Goal: Answer question/provide support: Share knowledge or assist other users

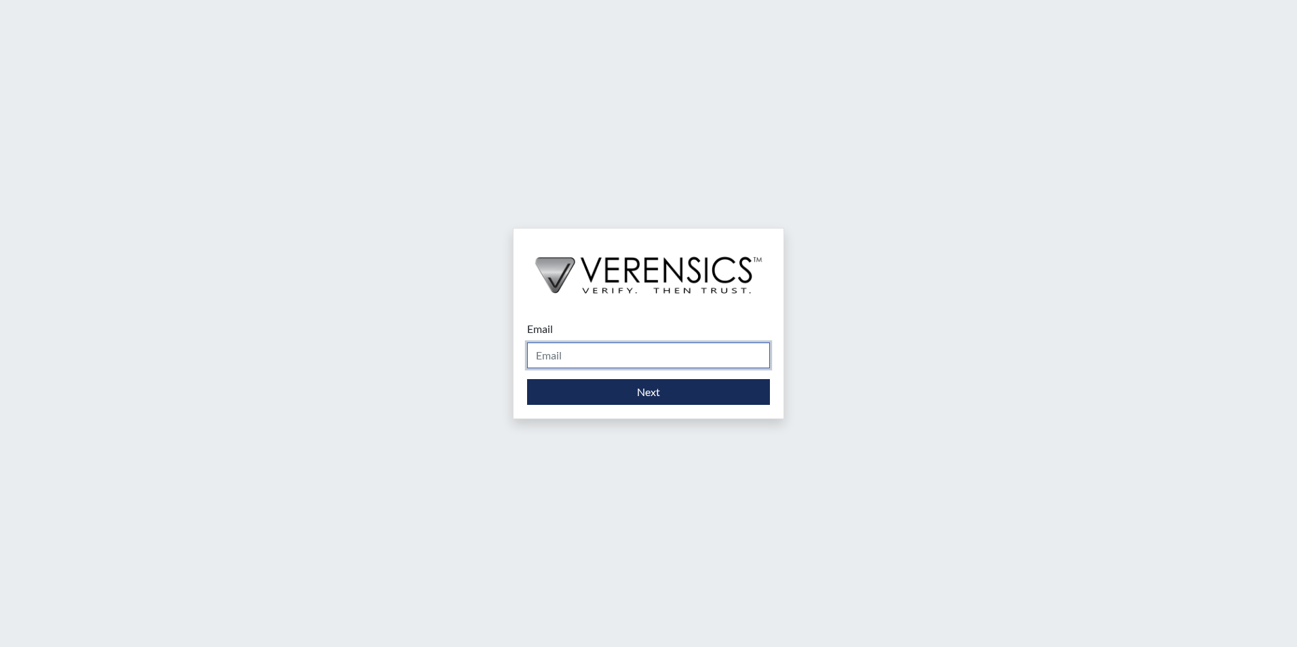
click at [644, 355] on input "Email" at bounding box center [648, 355] width 243 height 26
type input "[PERSON_NAME][EMAIL_ADDRESS][DOMAIN_NAME]"
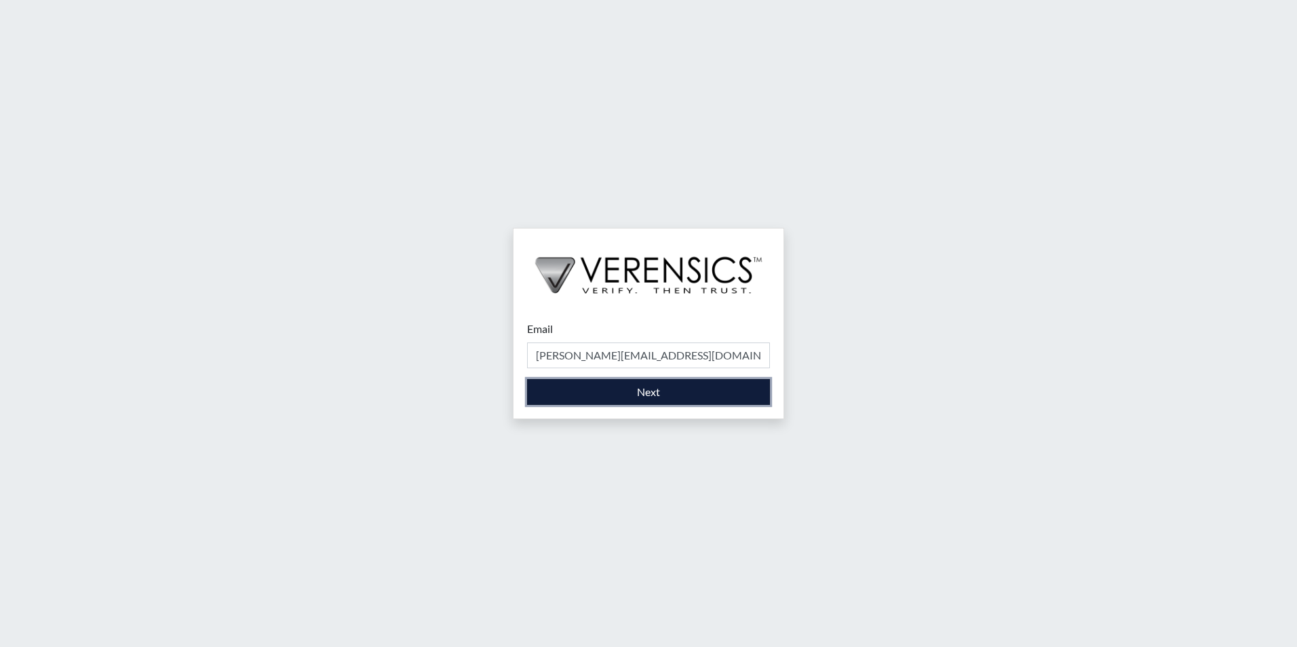
click at [640, 402] on button "Next" at bounding box center [648, 392] width 243 height 26
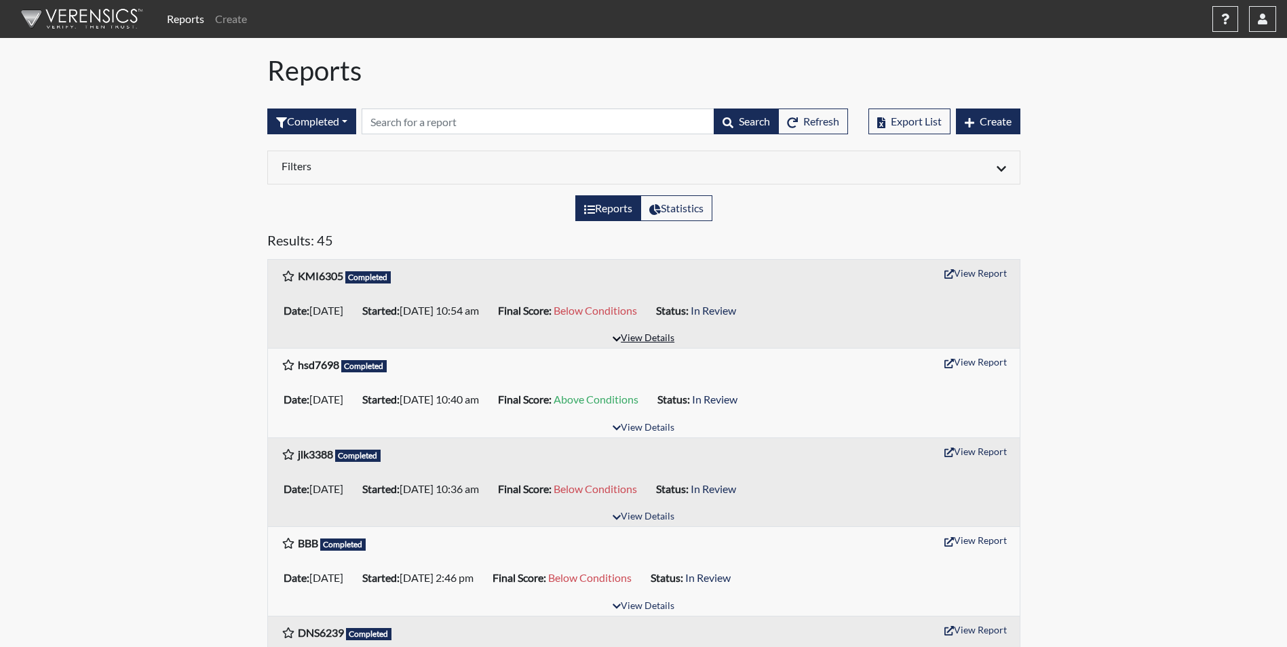
click at [651, 340] on button "View Details" at bounding box center [643, 339] width 74 height 18
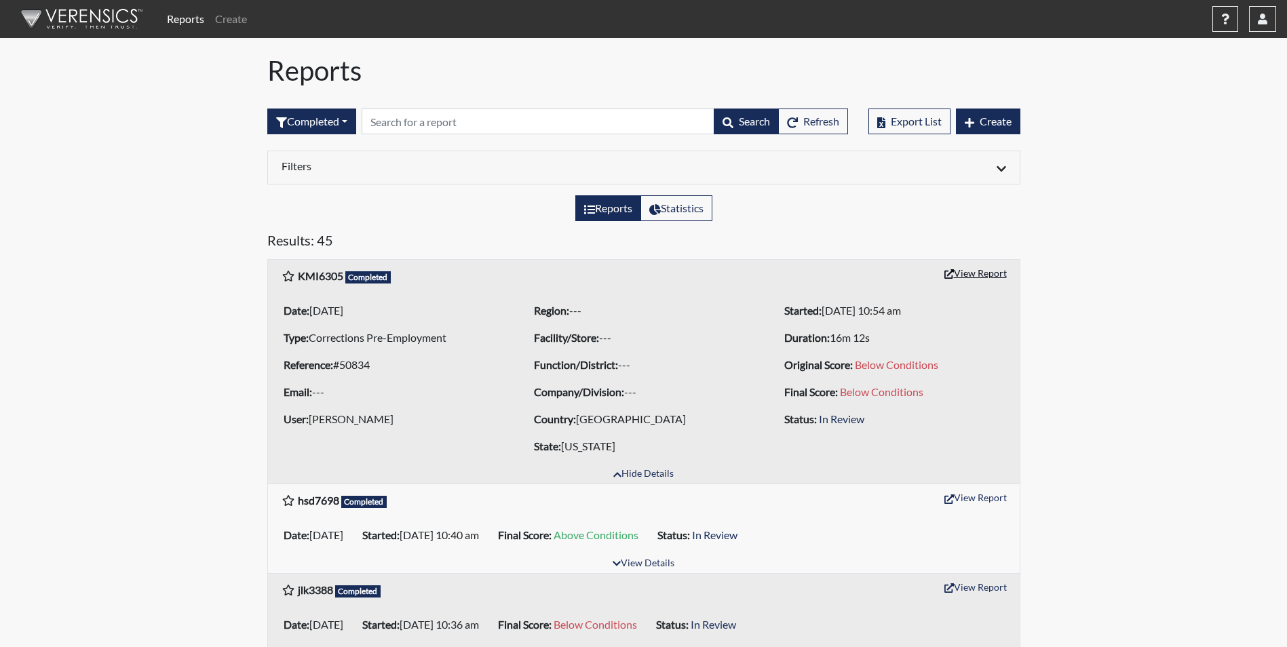
click at [973, 276] on button "View Report" at bounding box center [975, 272] width 75 height 21
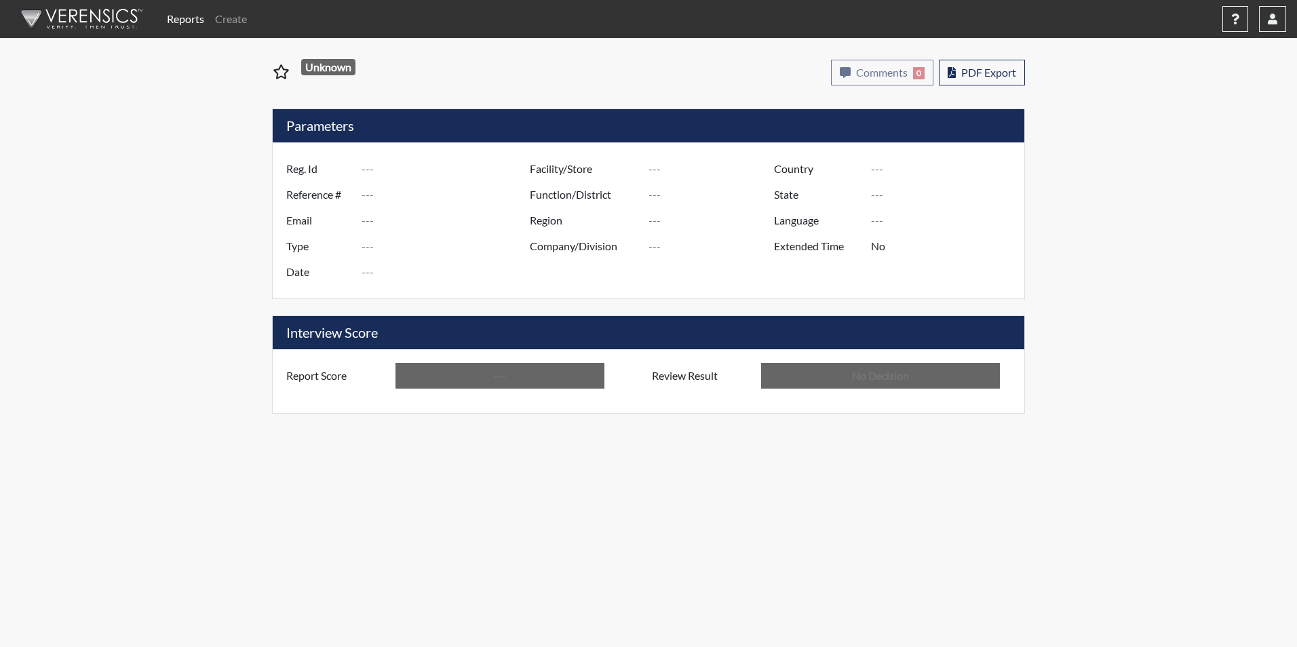
type input "KMI6305"
type input "50834"
type input "---"
type input "Corrections Pre-Employment"
type input "[DATE]"
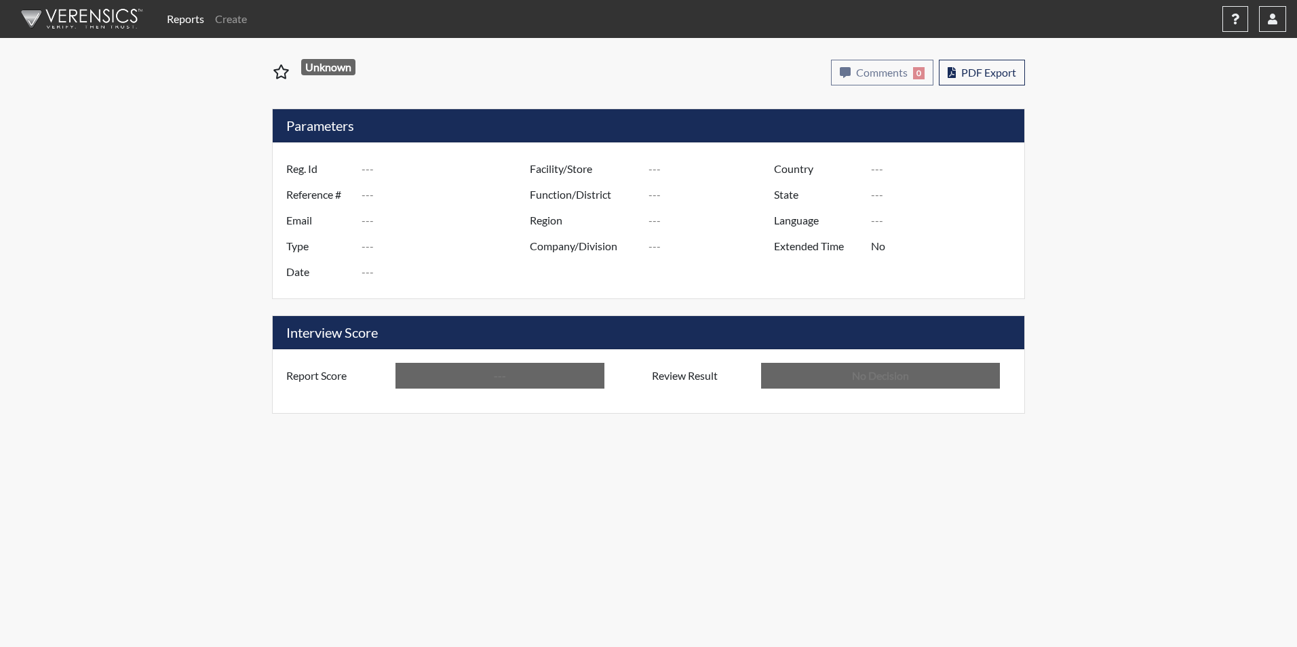
type input "[GEOGRAPHIC_DATA]"
type input "[US_STATE]"
type input "English"
type input "Below Conditions"
type input "In Review"
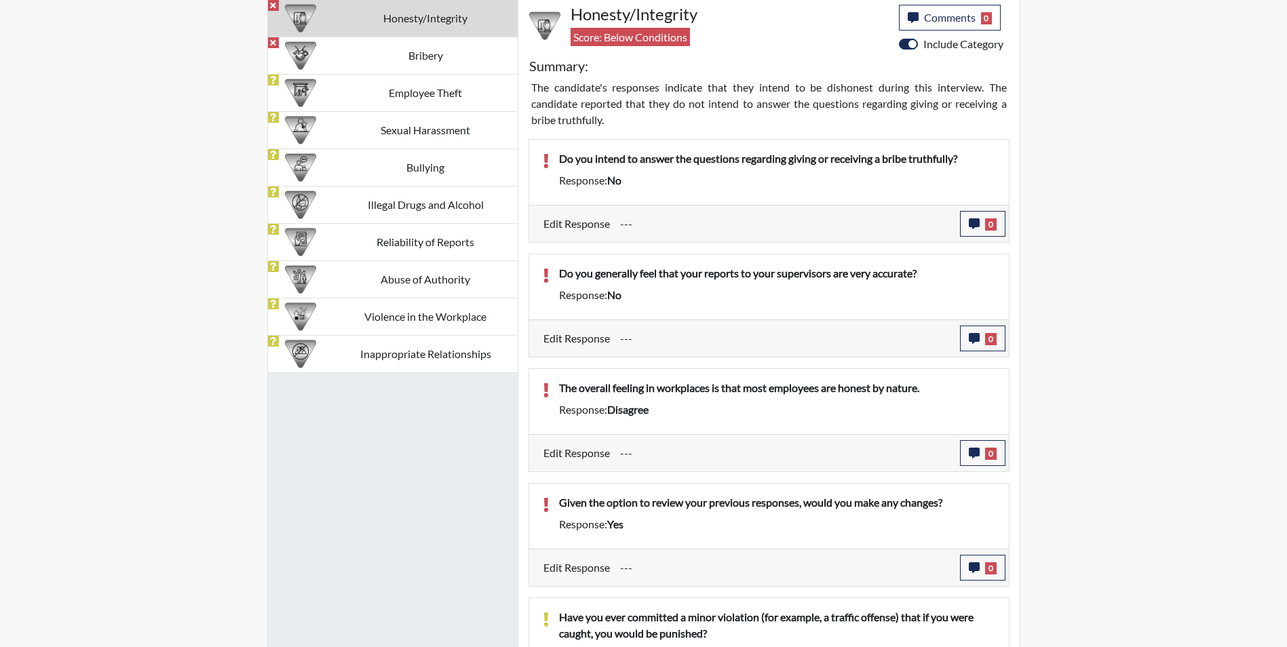
scroll to position [864, 0]
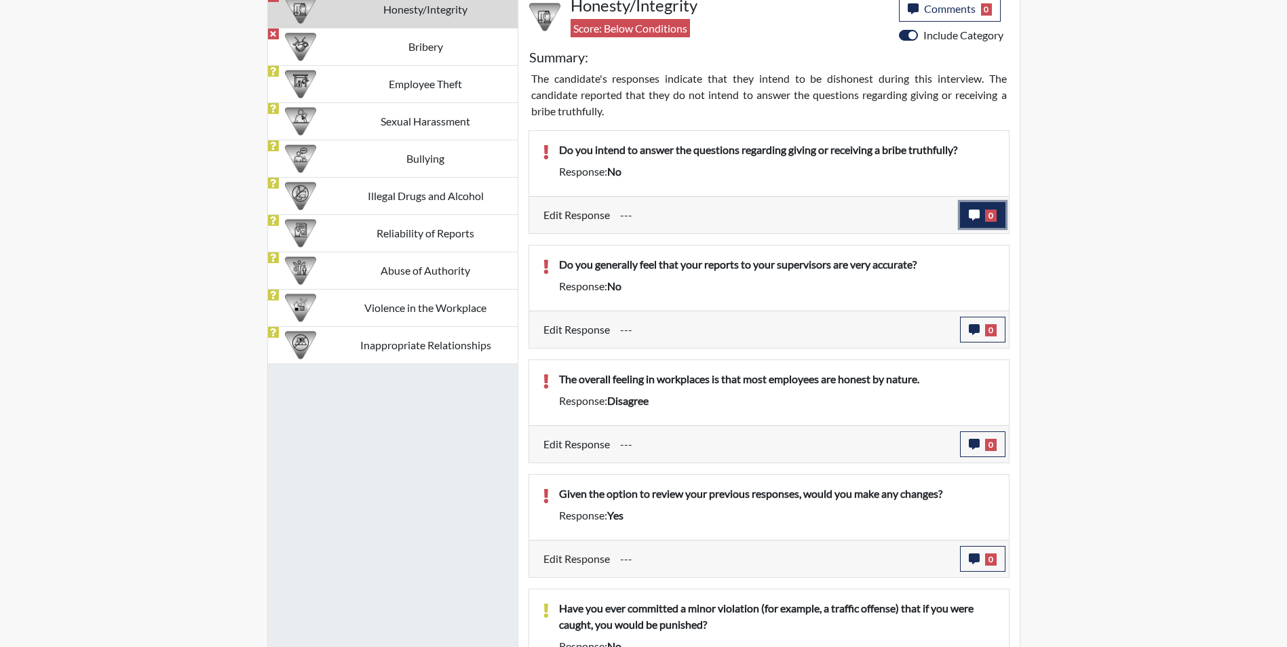
click at [976, 217] on icon "button" at bounding box center [973, 215] width 11 height 11
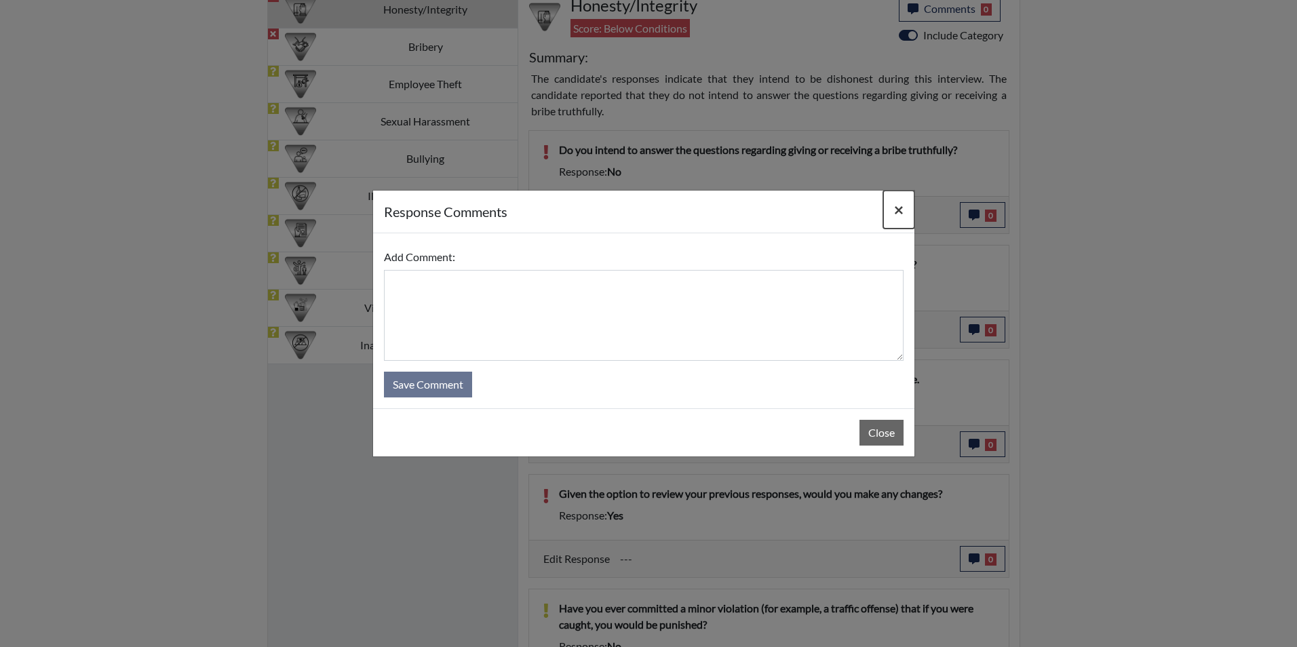
click at [903, 209] on button "×" at bounding box center [898, 210] width 31 height 38
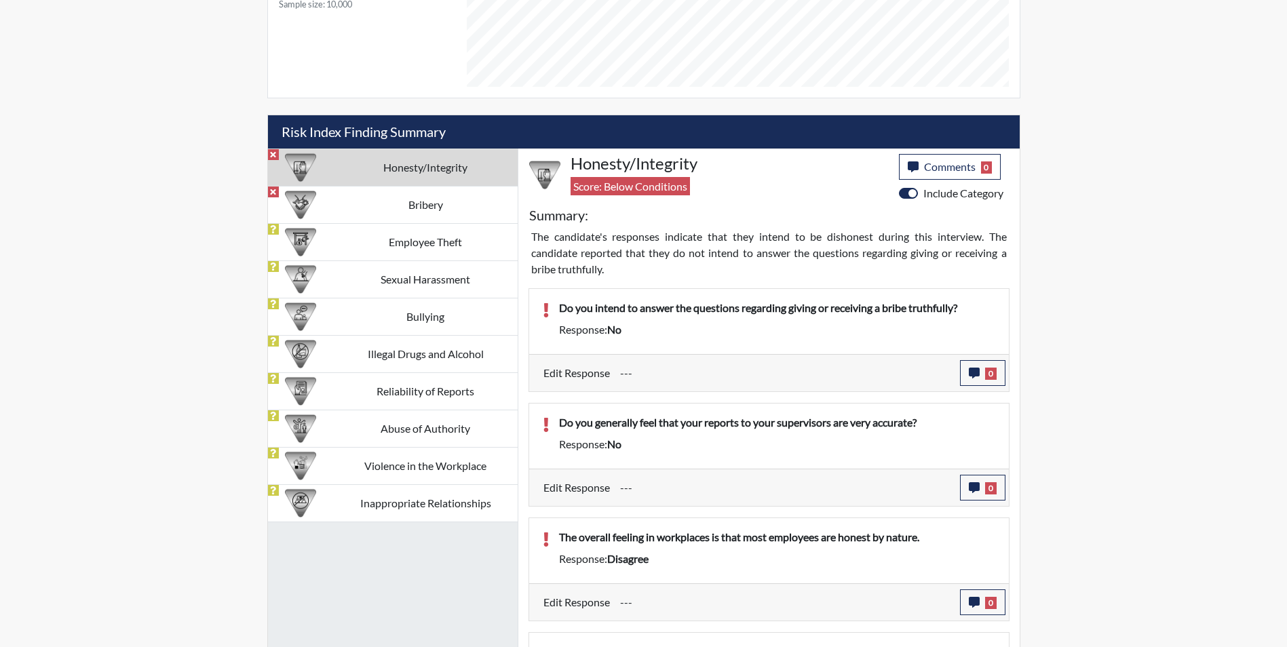
scroll to position [661, 0]
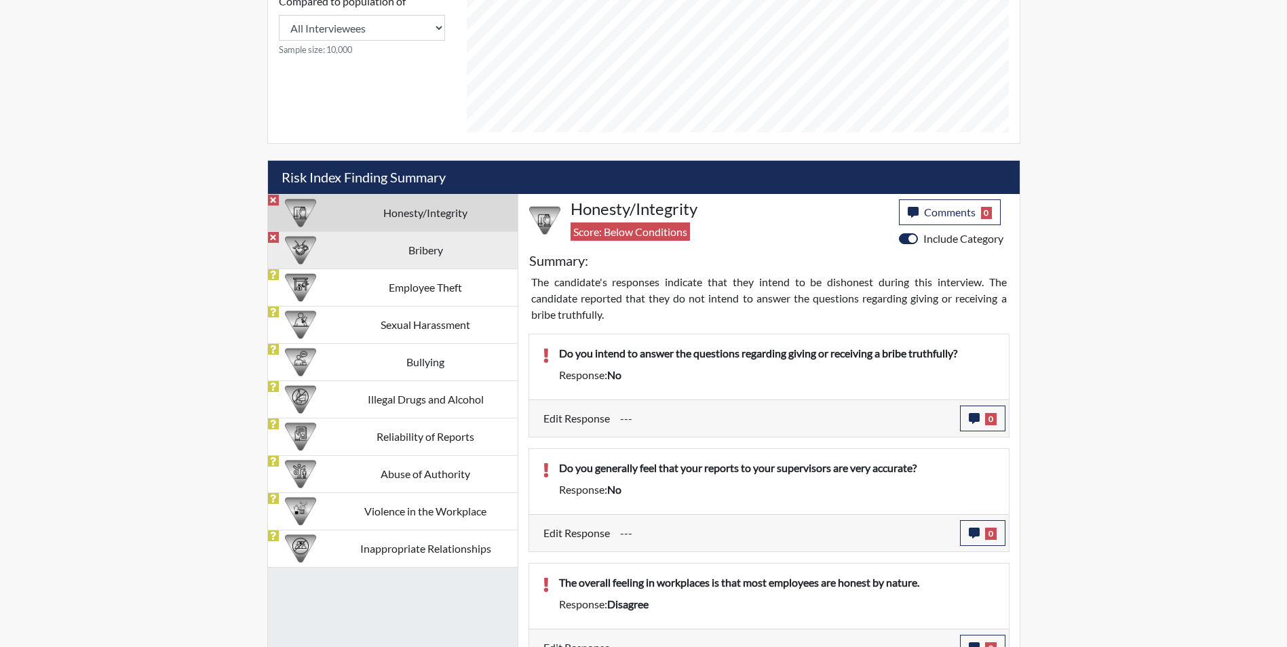
click at [431, 256] on td "Bribery" at bounding box center [426, 249] width 184 height 37
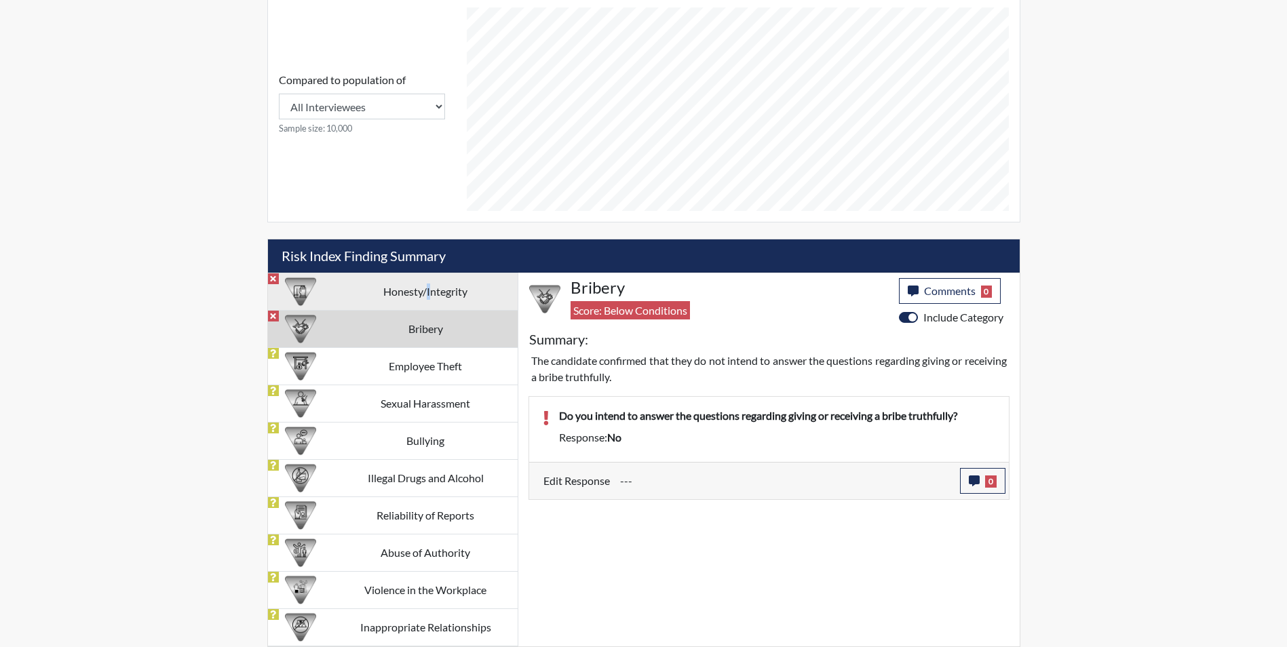
click at [429, 294] on td "Honesty/Integrity" at bounding box center [426, 291] width 184 height 37
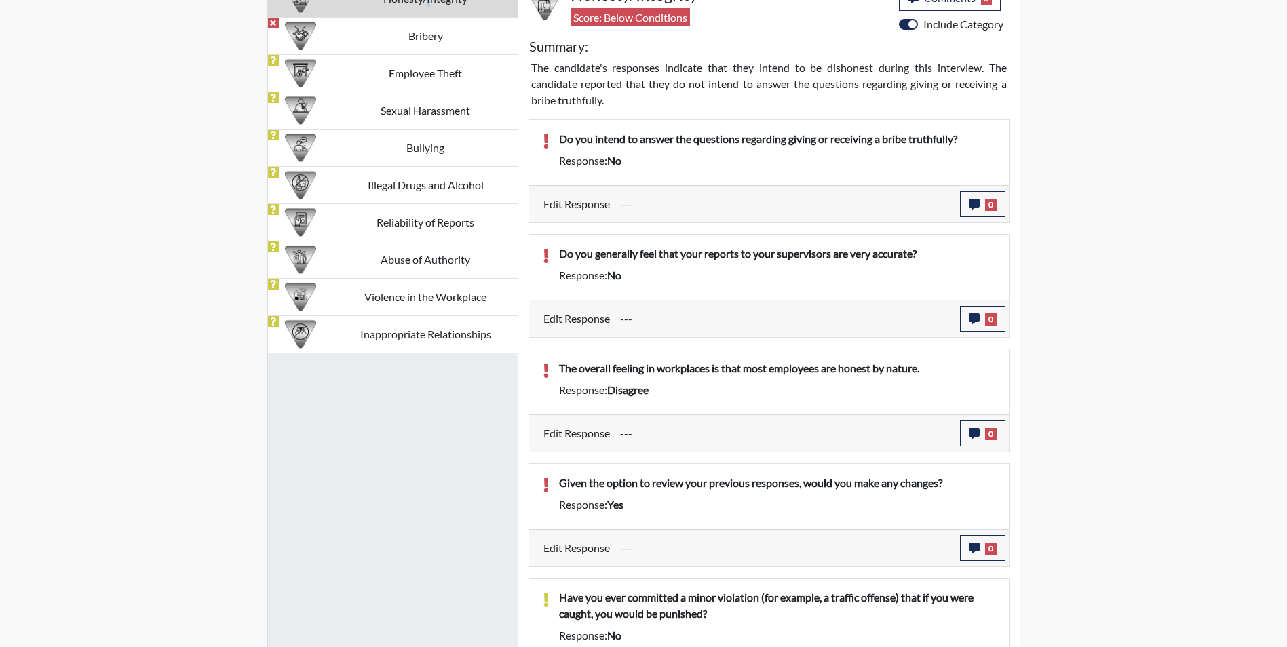
scroll to position [593, 0]
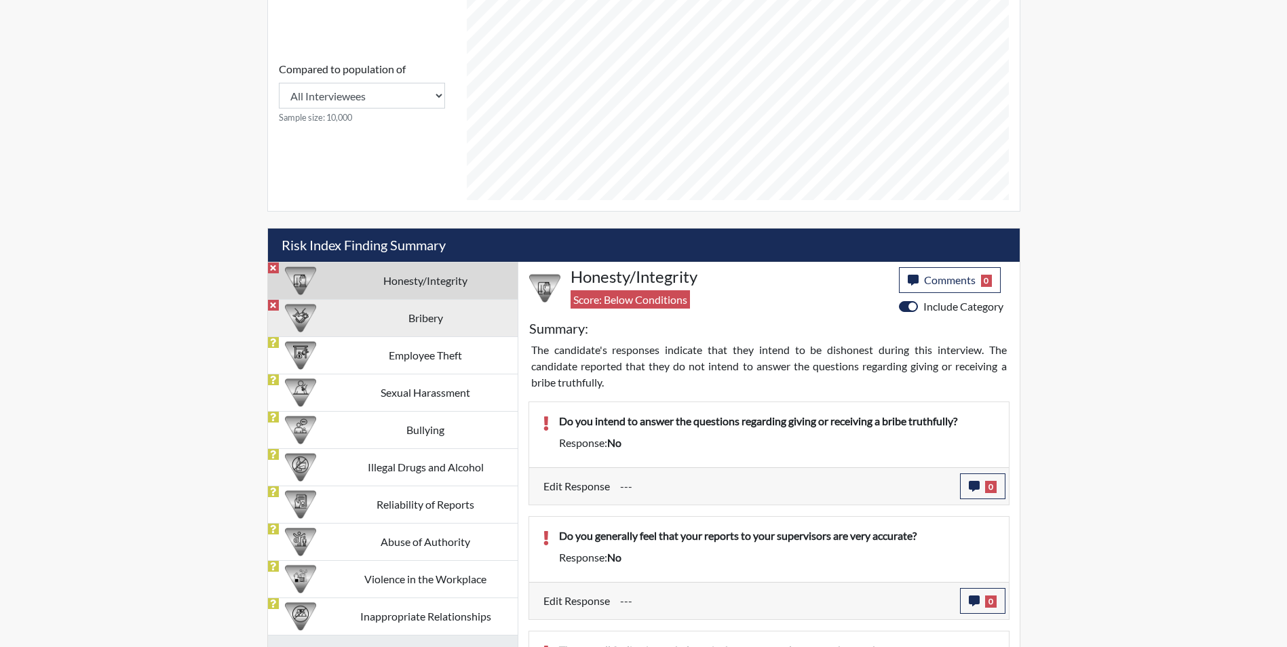
click at [426, 309] on td "Bribery" at bounding box center [426, 317] width 184 height 37
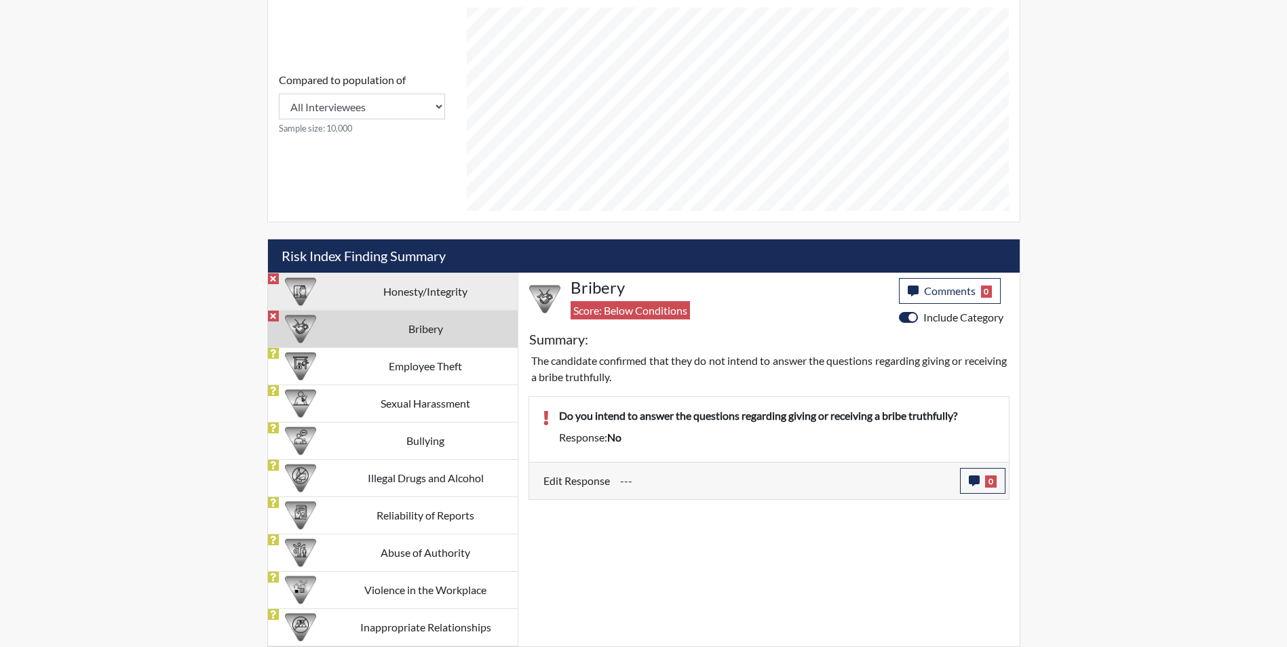
click at [408, 295] on td "Honesty/Integrity" at bounding box center [426, 291] width 184 height 37
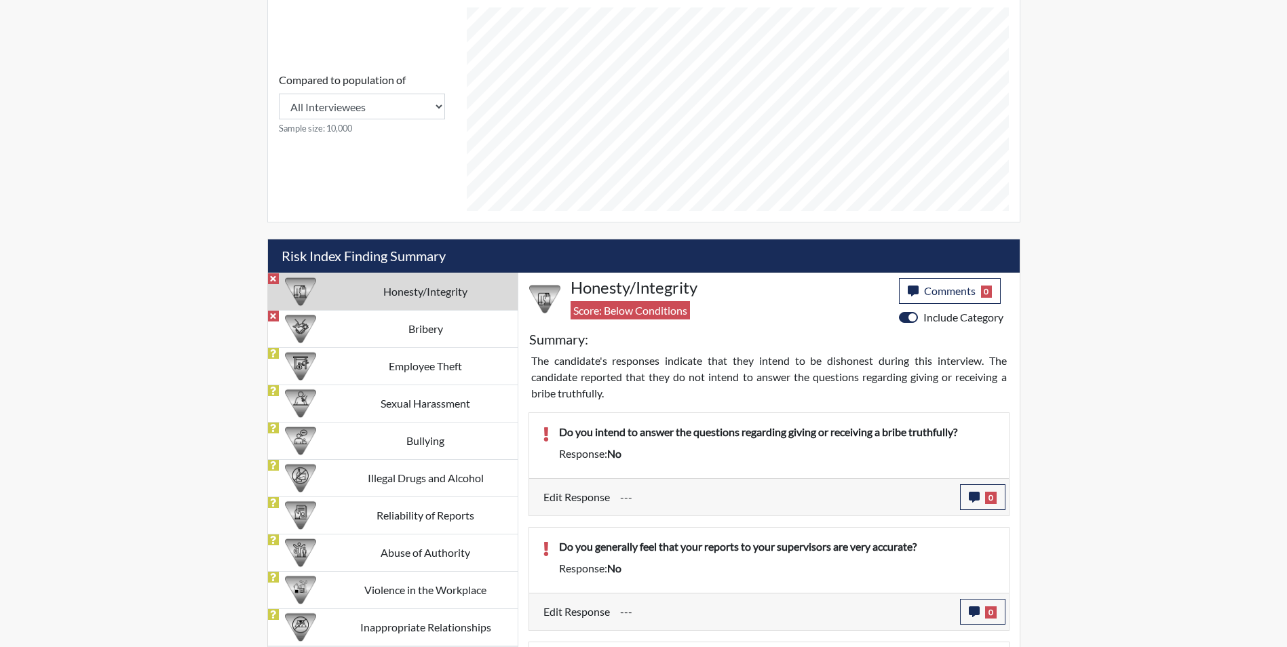
scroll to position [593, 0]
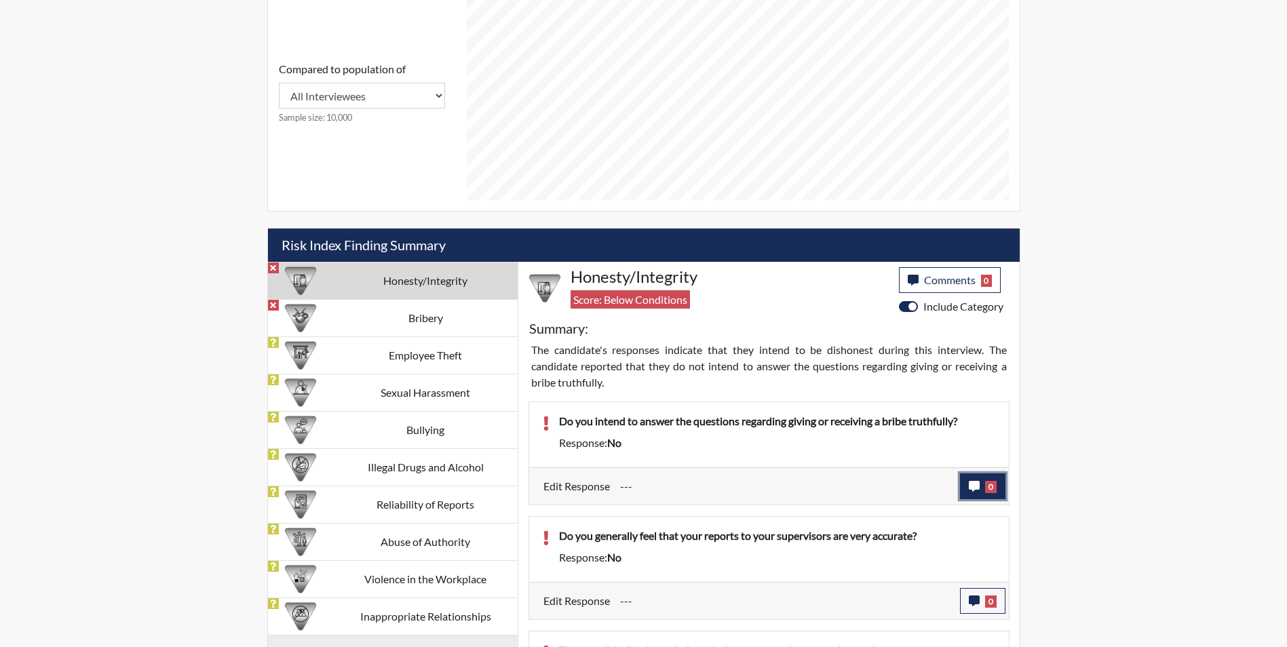
click at [972, 489] on icon "button" at bounding box center [973, 486] width 11 height 11
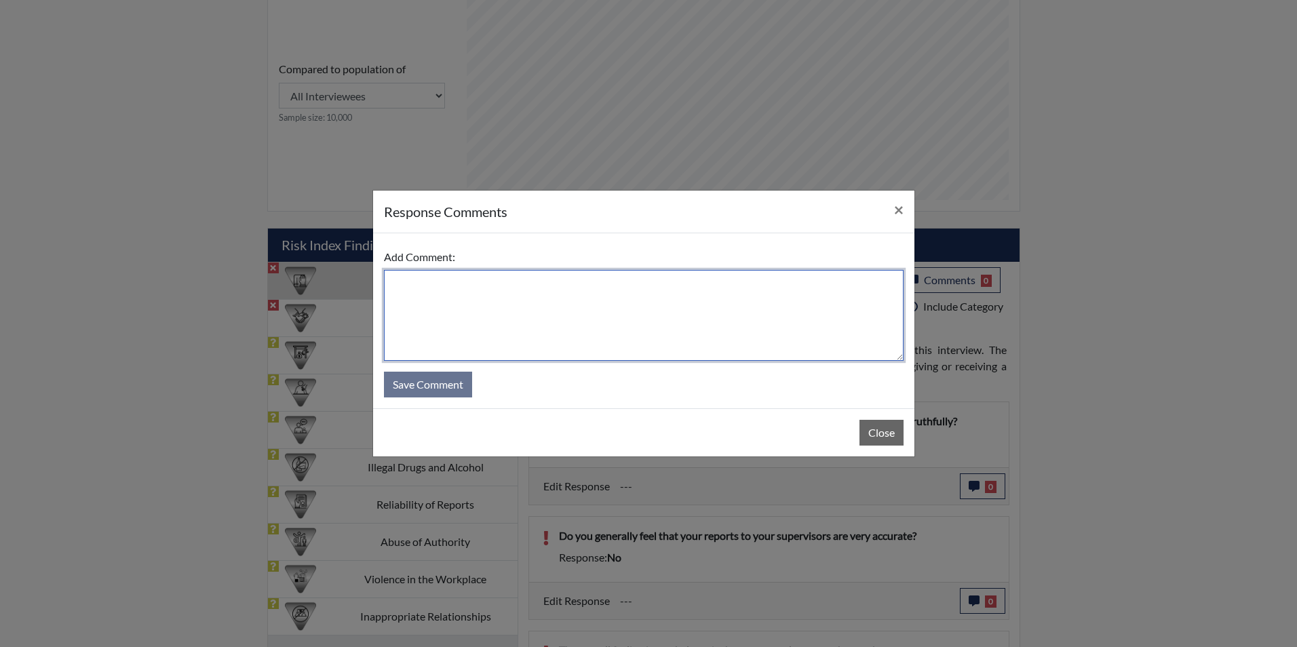
click at [420, 288] on textarea at bounding box center [644, 315] width 520 height 91
type textarea "Yes, I intend on answering"
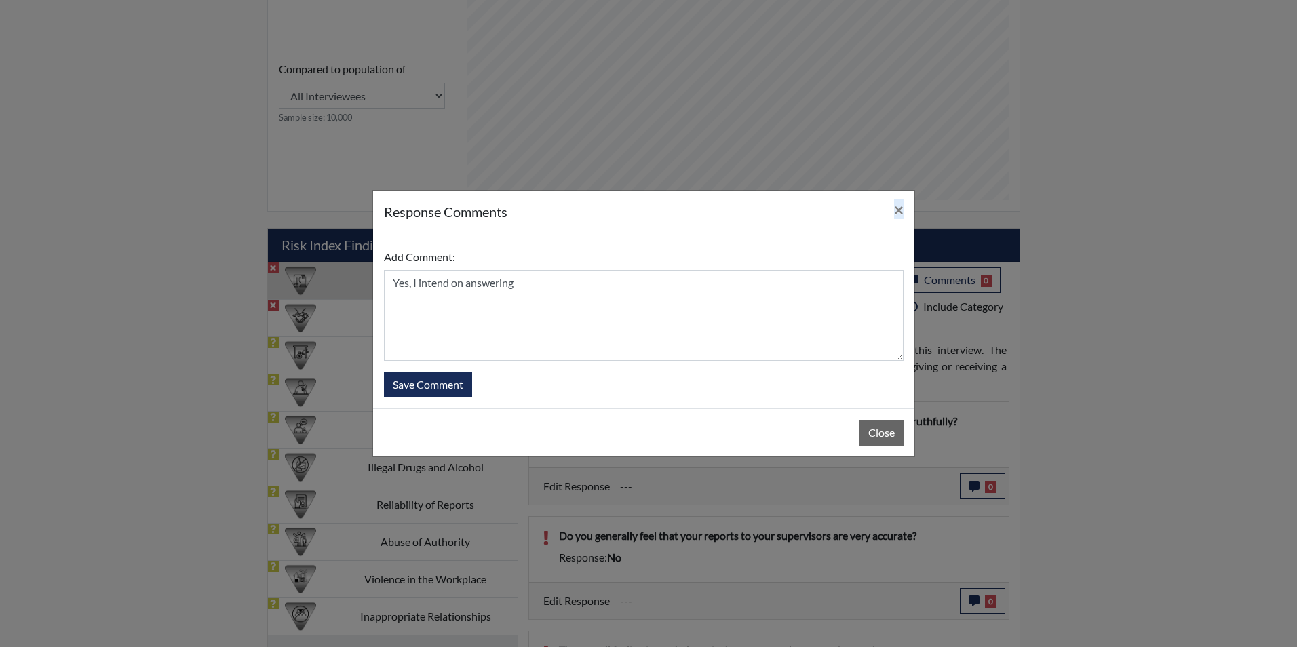
drag, startPoint x: 642, startPoint y: 218, endPoint x: 962, endPoint y: 85, distance: 346.4
click at [962, 85] on div "response Comments × Add Comment: Yes, I intend on answering Save Comment Close" at bounding box center [648, 323] width 1297 height 647
click at [1122, 437] on div "response Comments × Add Comment: Yes, I intend on answering Save Comment Close" at bounding box center [648, 323] width 1297 height 647
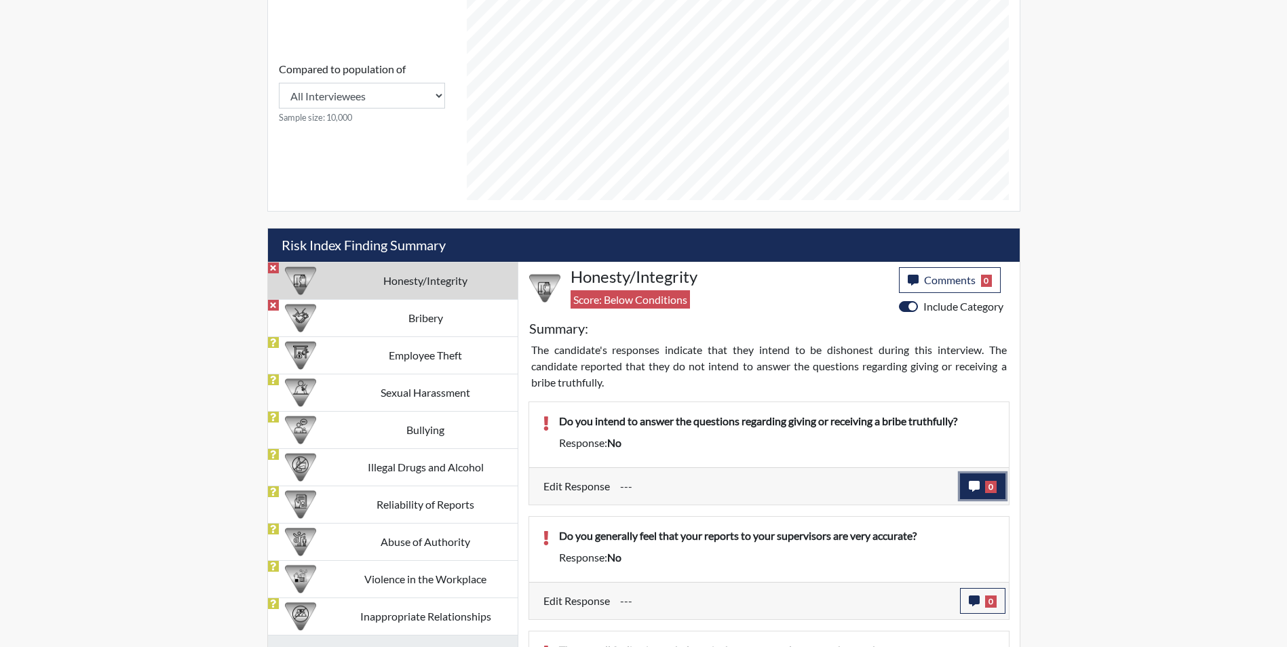
click at [972, 483] on icon "button" at bounding box center [973, 486] width 11 height 11
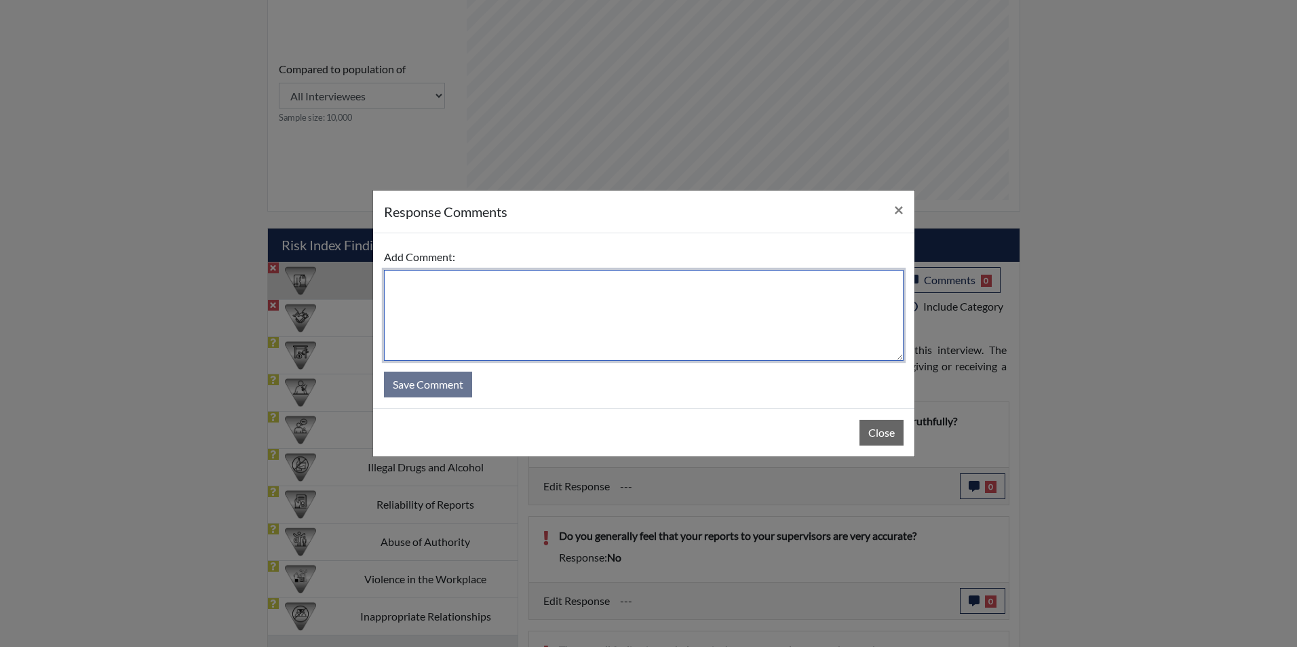
click at [486, 290] on textarea at bounding box center [644, 315] width 520 height 91
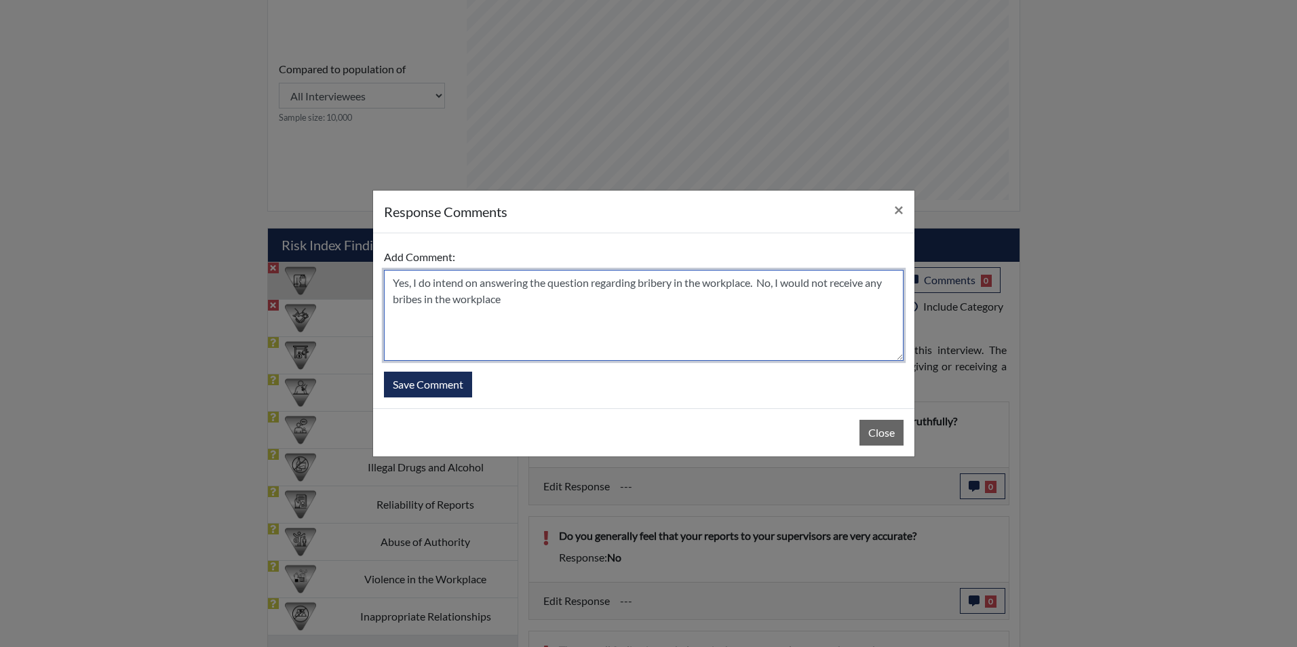
click at [502, 308] on textarea "Yes, I do intend on answering the question regarding bribery in the workplace. …" at bounding box center [644, 315] width 520 height 91
type textarea "Yes, I do intend on answering the question regarding bribery in the workplace. …"
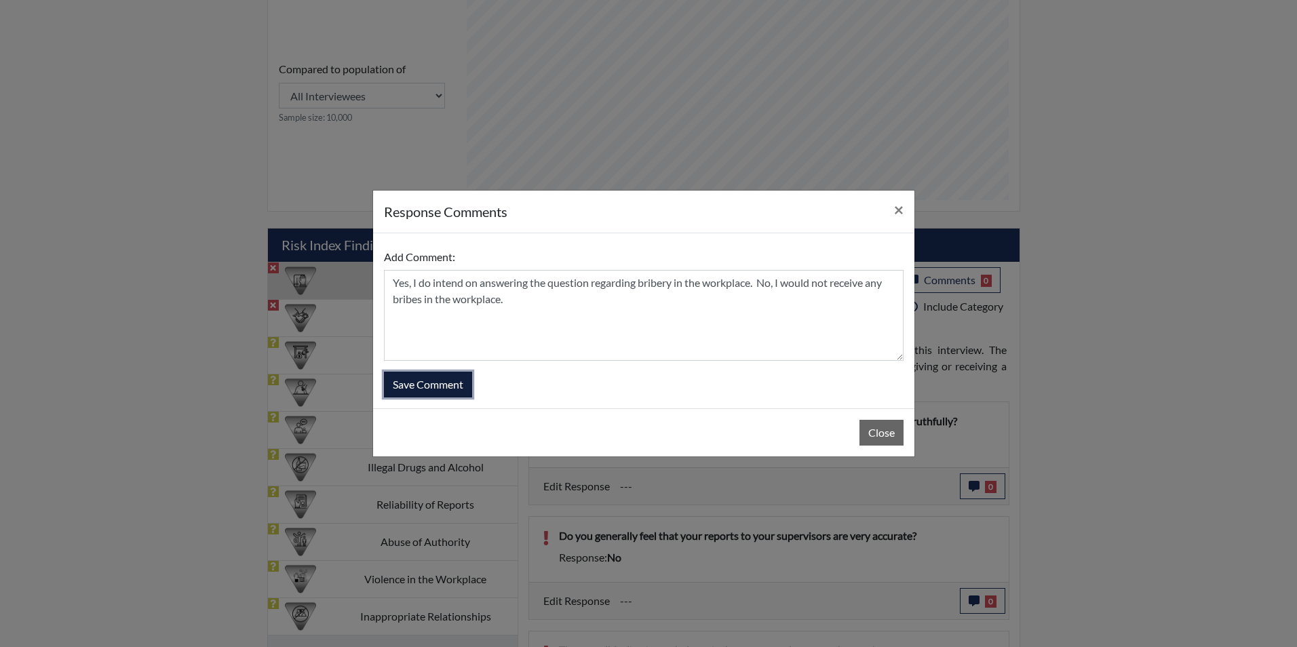
click at [413, 380] on button "Save Comment" at bounding box center [428, 385] width 88 height 26
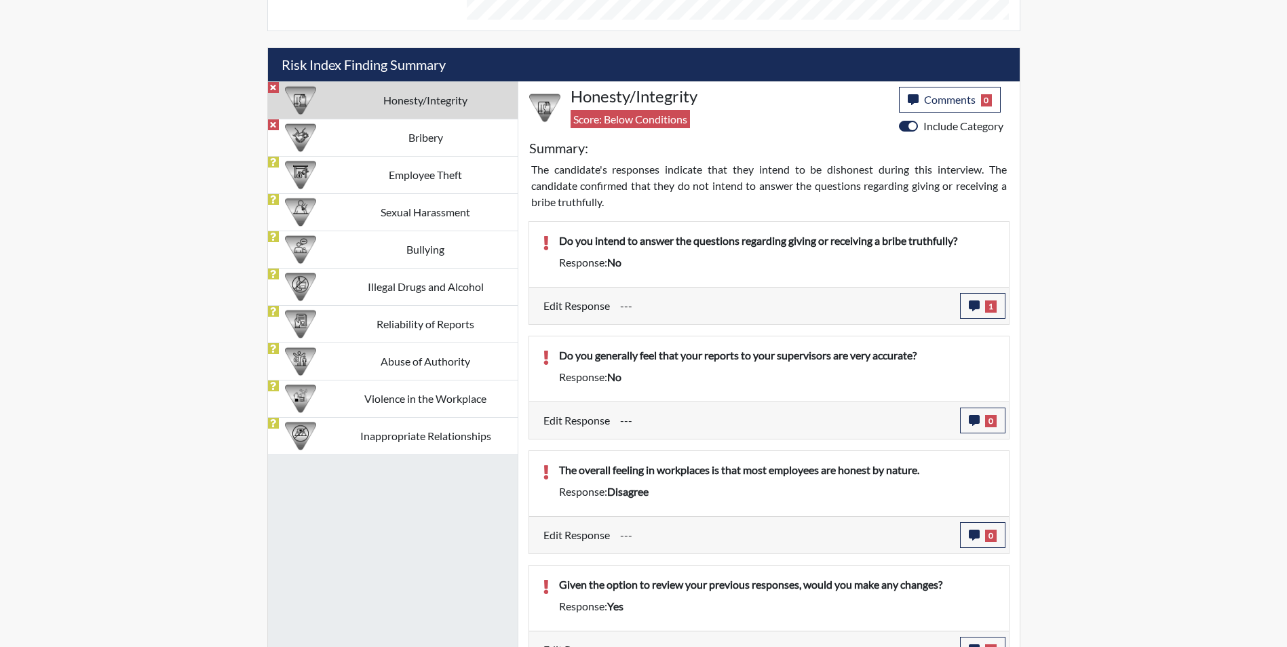
scroll to position [796, 0]
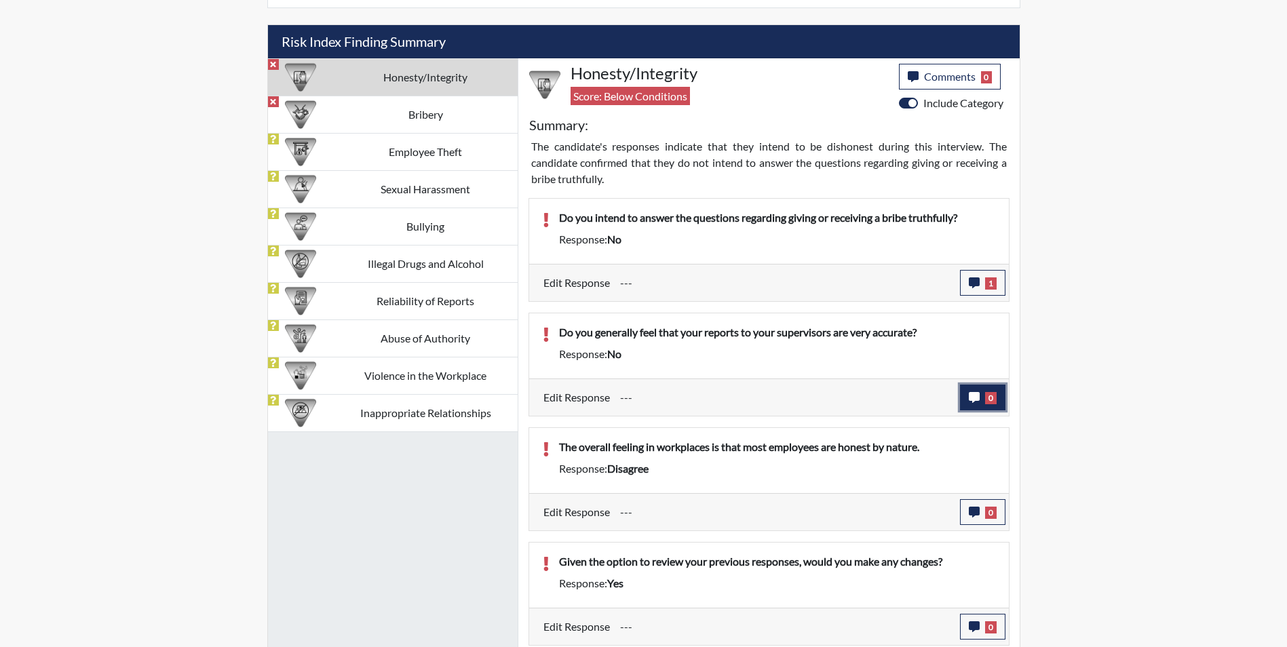
click at [972, 399] on icon "button" at bounding box center [973, 397] width 11 height 11
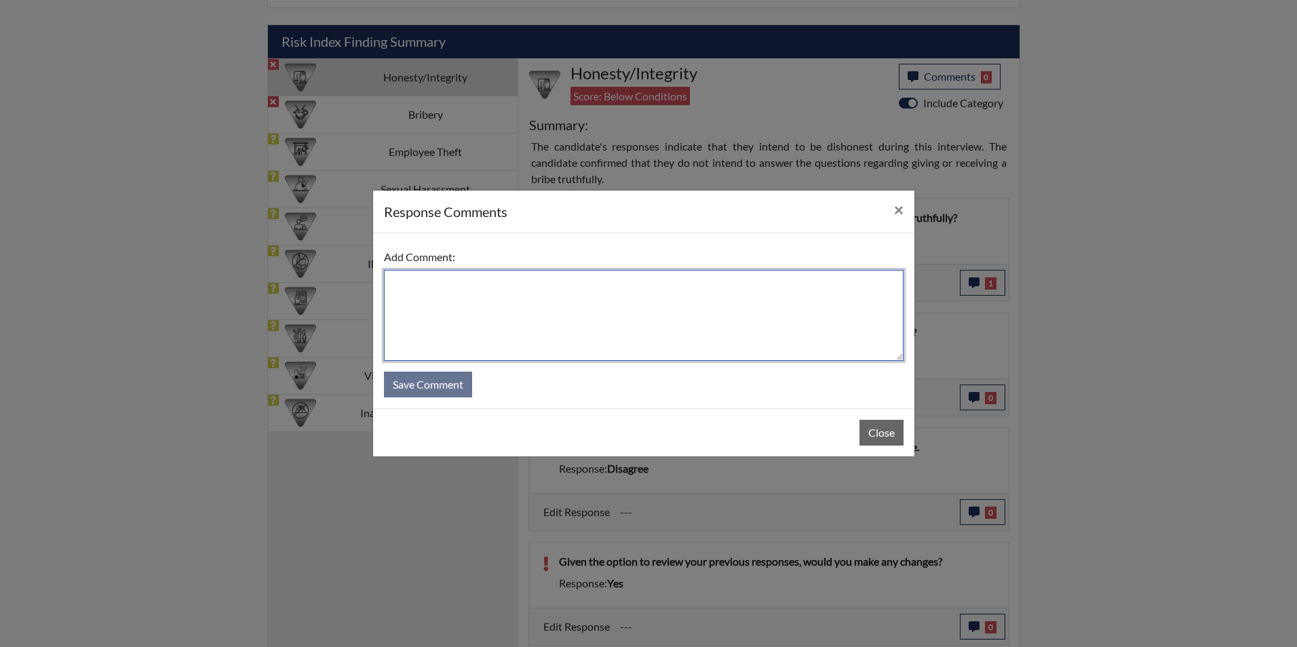
click at [437, 296] on textarea at bounding box center [644, 315] width 520 height 91
type textarea "Yes, I do feel"
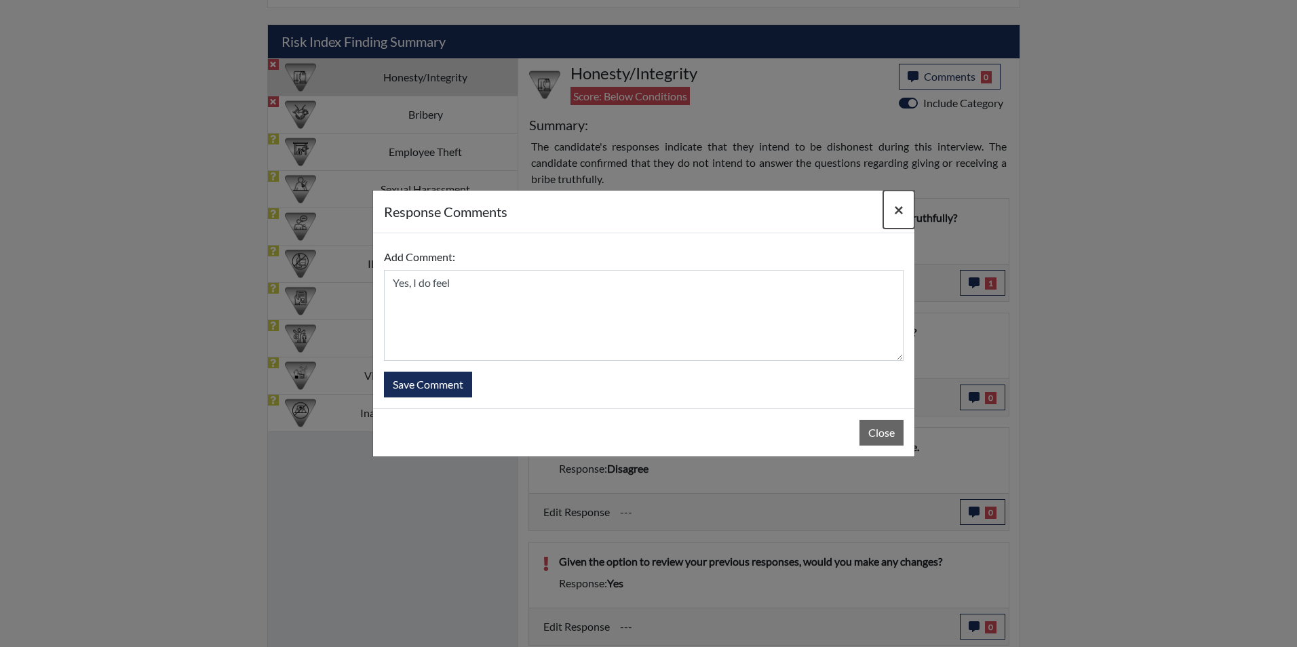
click at [899, 210] on span "×" at bounding box center [898, 209] width 9 height 20
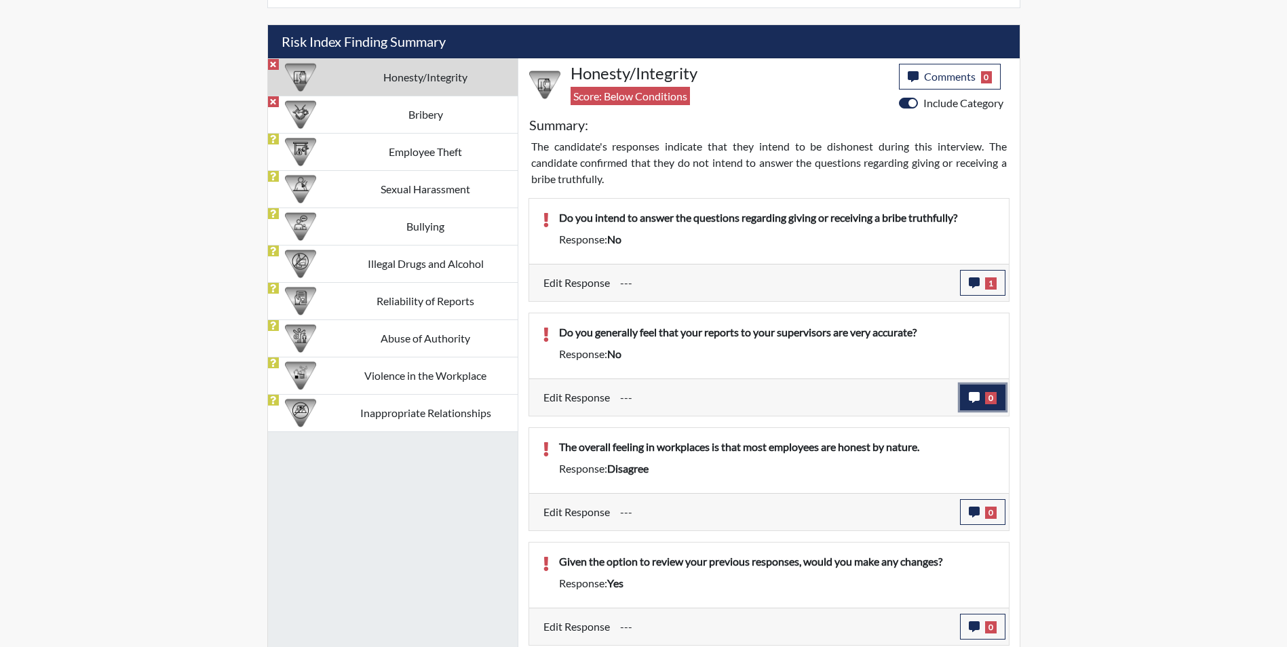
click at [973, 397] on icon "button" at bounding box center [973, 397] width 11 height 11
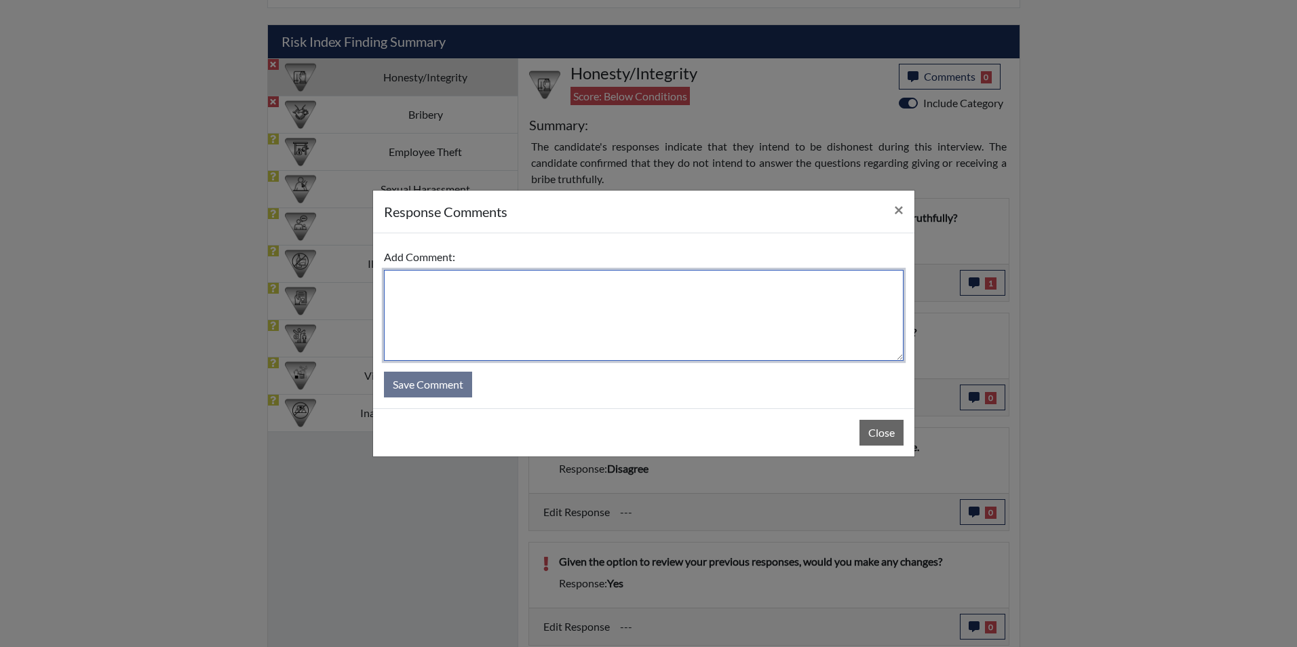
click at [492, 306] on textarea at bounding box center [644, 315] width 520 height 91
type textarea "Yes, I do feel my reports are accurate when sent to my supervisor."
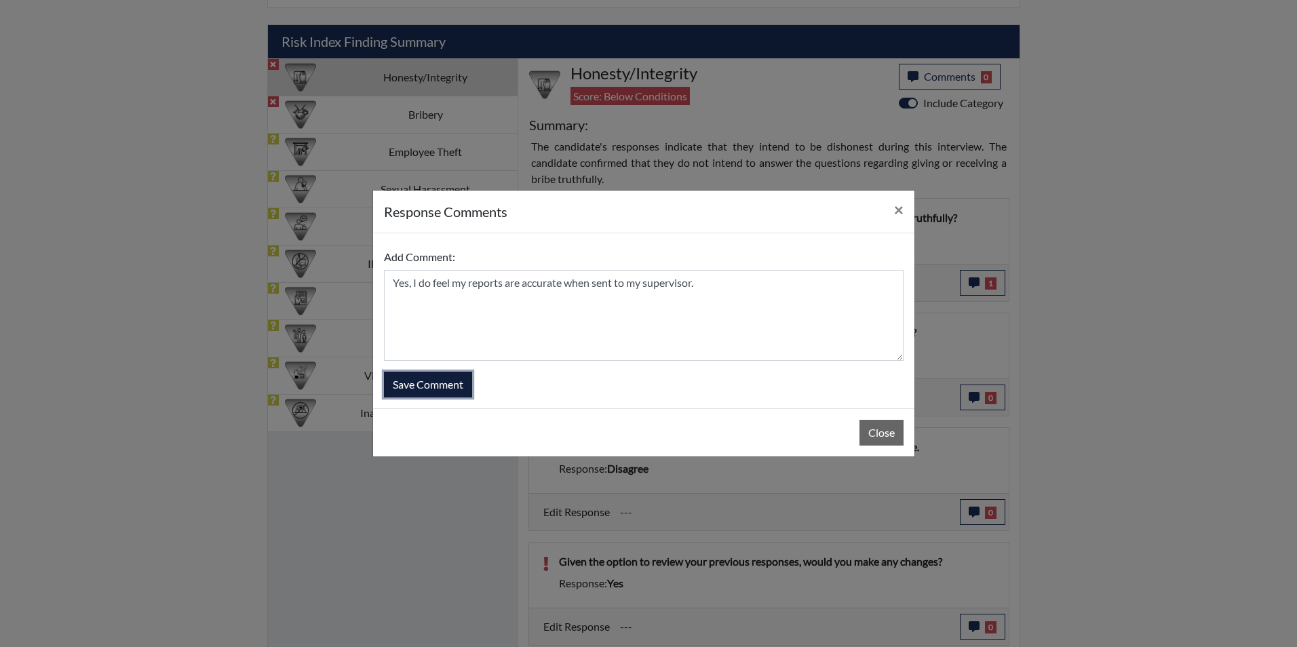
drag, startPoint x: 432, startPoint y: 385, endPoint x: 437, endPoint y: 380, distance: 7.2
click at [434, 385] on button "Save Comment" at bounding box center [428, 385] width 88 height 26
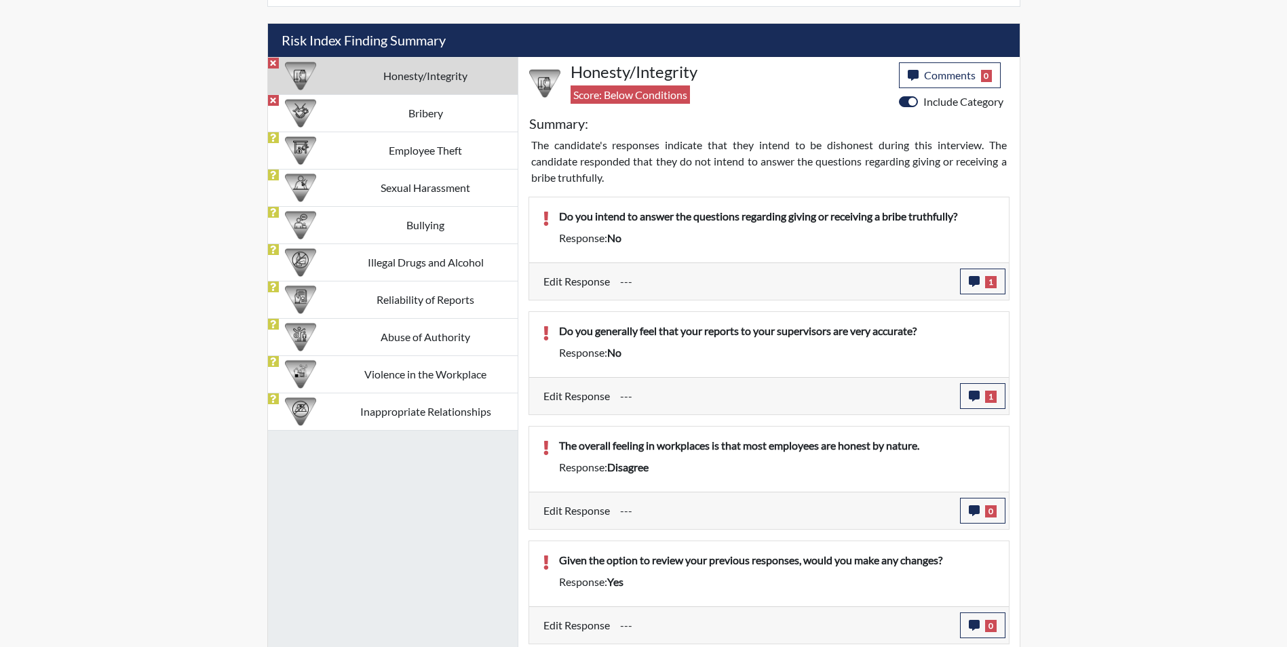
scroll to position [864, 0]
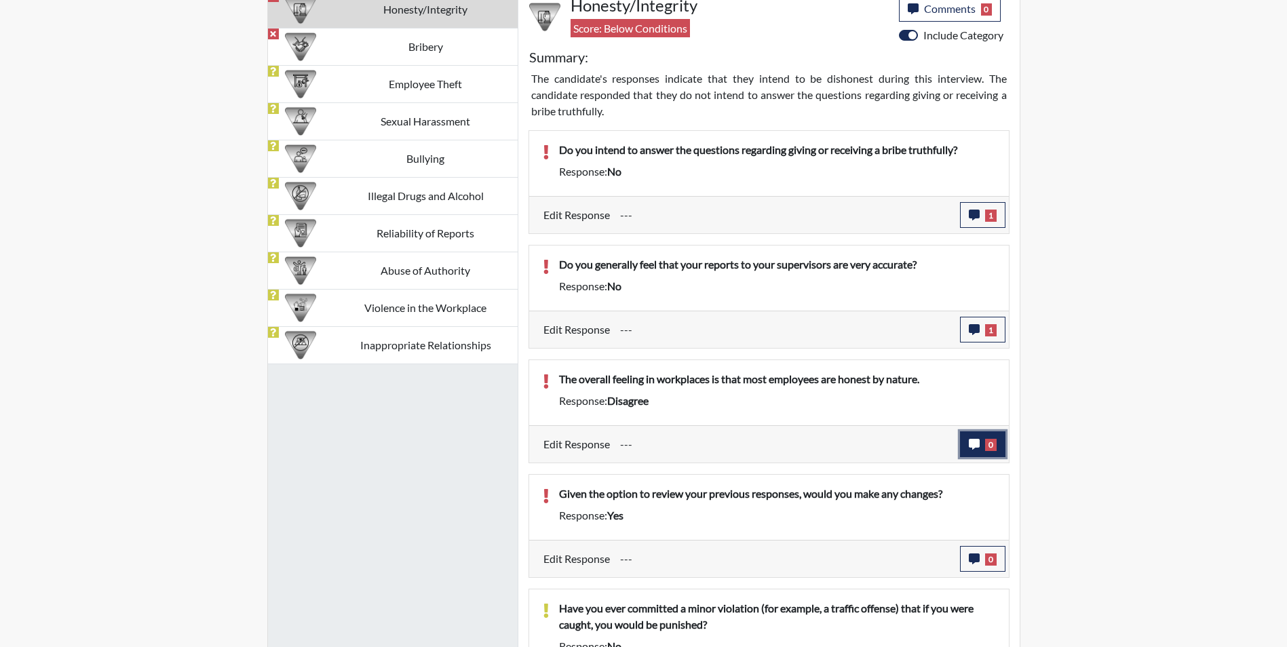
click at [977, 446] on icon "button" at bounding box center [973, 444] width 11 height 11
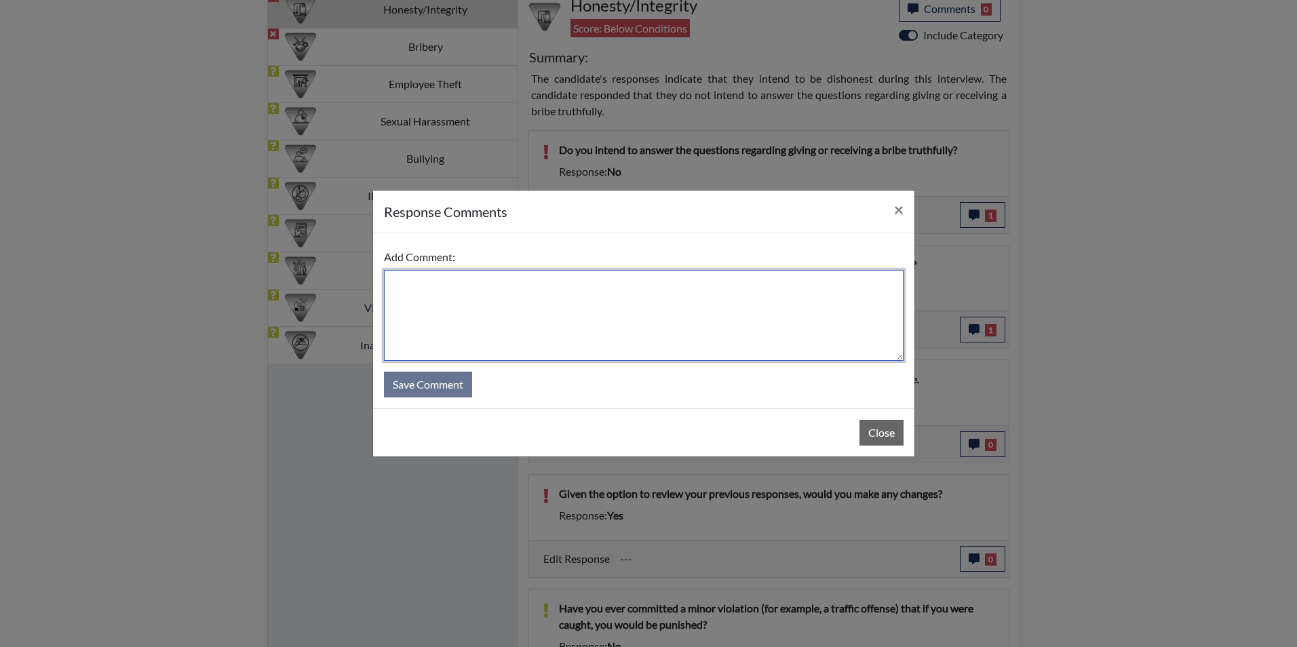
click at [526, 312] on textarea at bounding box center [644, 315] width 520 height 91
type textarea "I agree that"
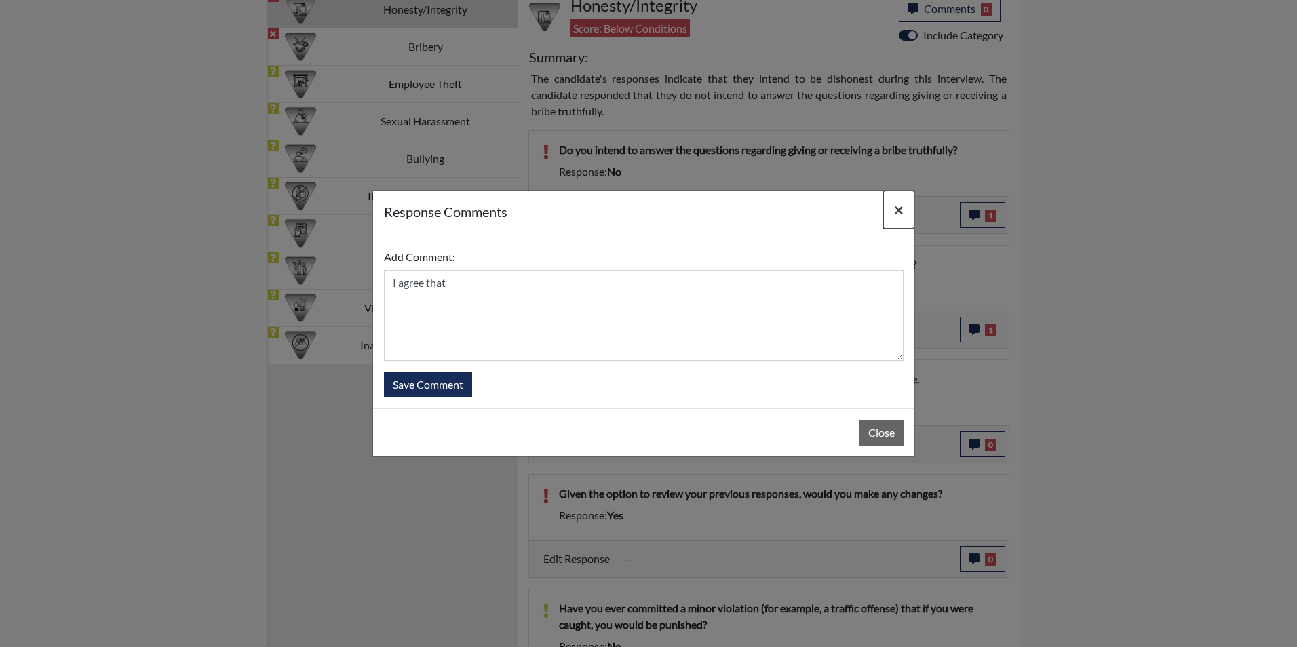
click at [904, 214] on button "×" at bounding box center [898, 210] width 31 height 38
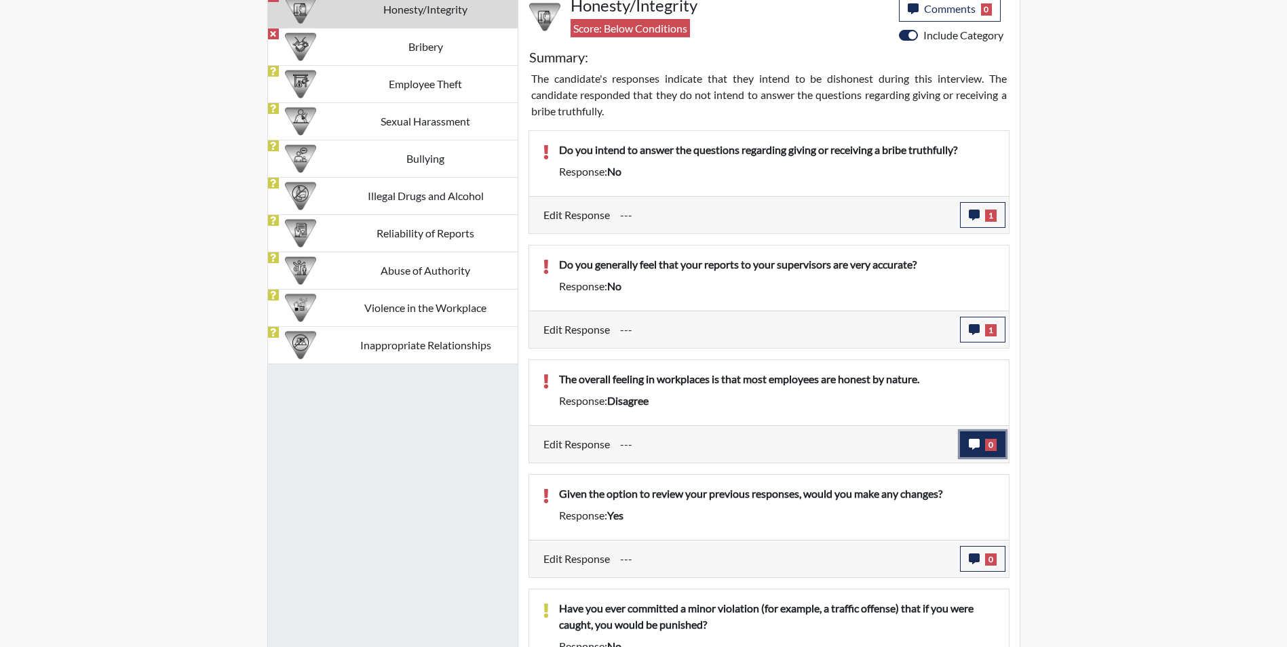
click at [977, 446] on icon "button" at bounding box center [973, 444] width 11 height 11
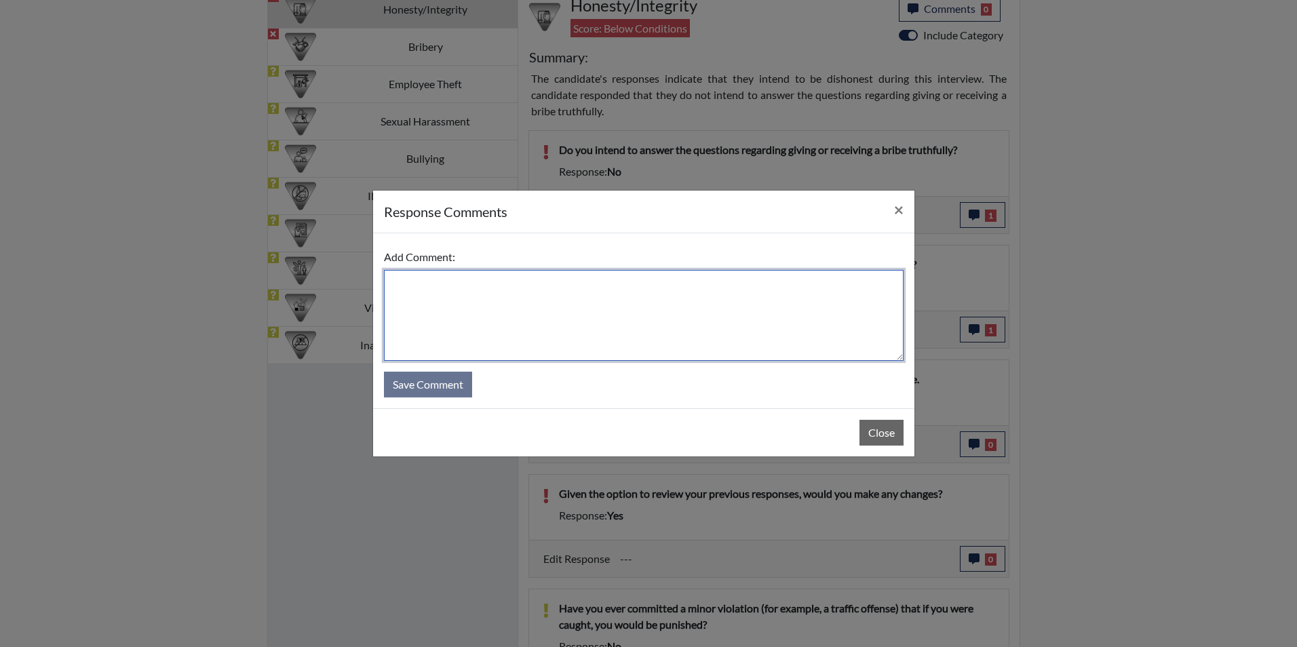
click at [461, 309] on textarea at bounding box center [644, 315] width 520 height 91
type textarea "I agree that most employees are honest by nature."
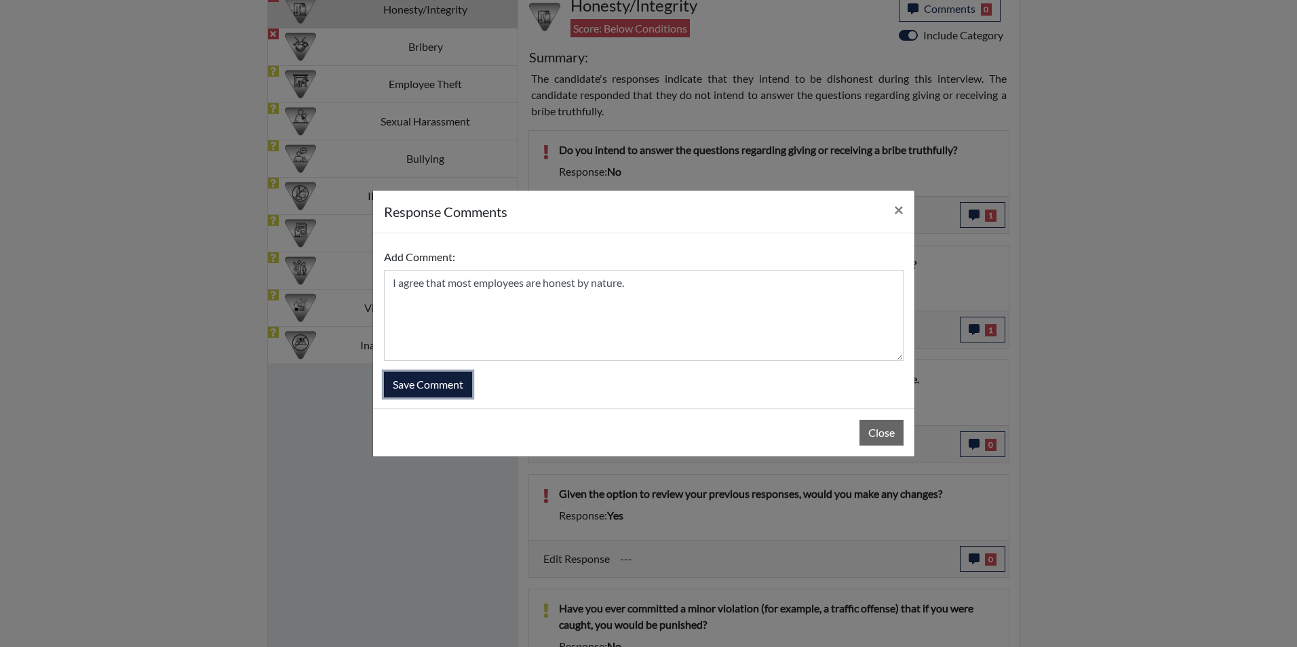
click at [431, 391] on button "Save Comment" at bounding box center [428, 385] width 88 height 26
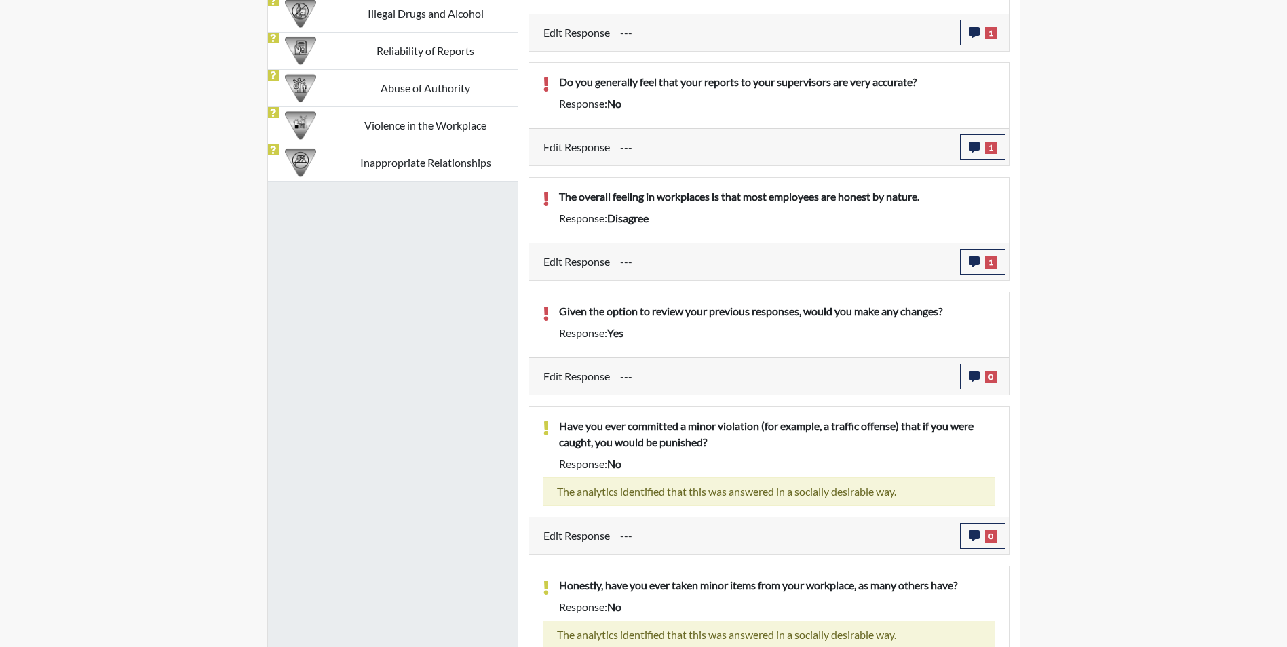
scroll to position [1068, 0]
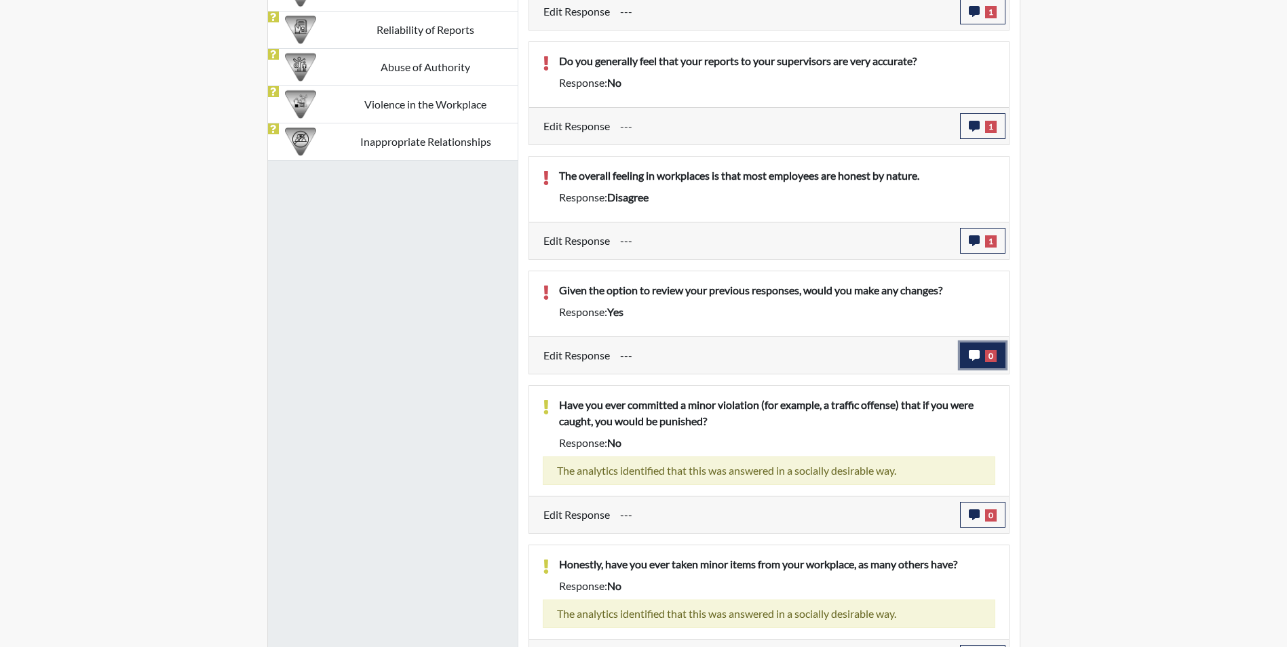
click at [972, 358] on icon "button" at bounding box center [973, 355] width 11 height 11
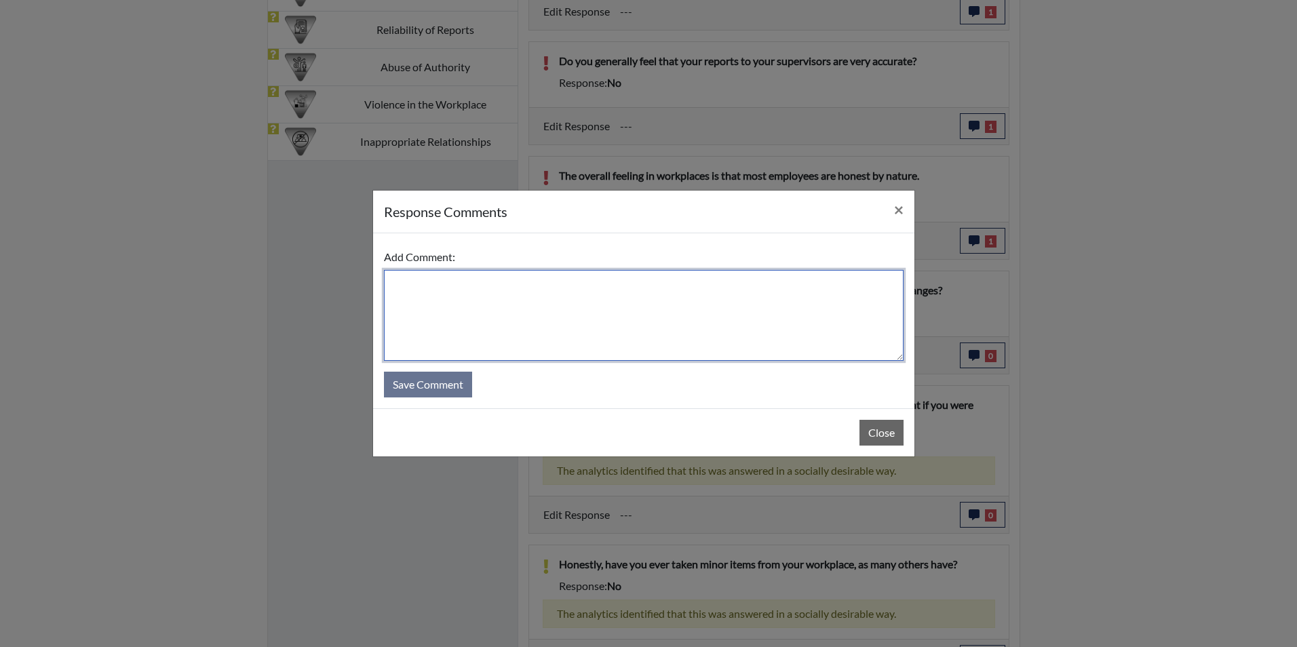
click at [406, 293] on textarea at bounding box center [644, 315] width 520 height 91
type textarea "No, I wouldn't make any changes."
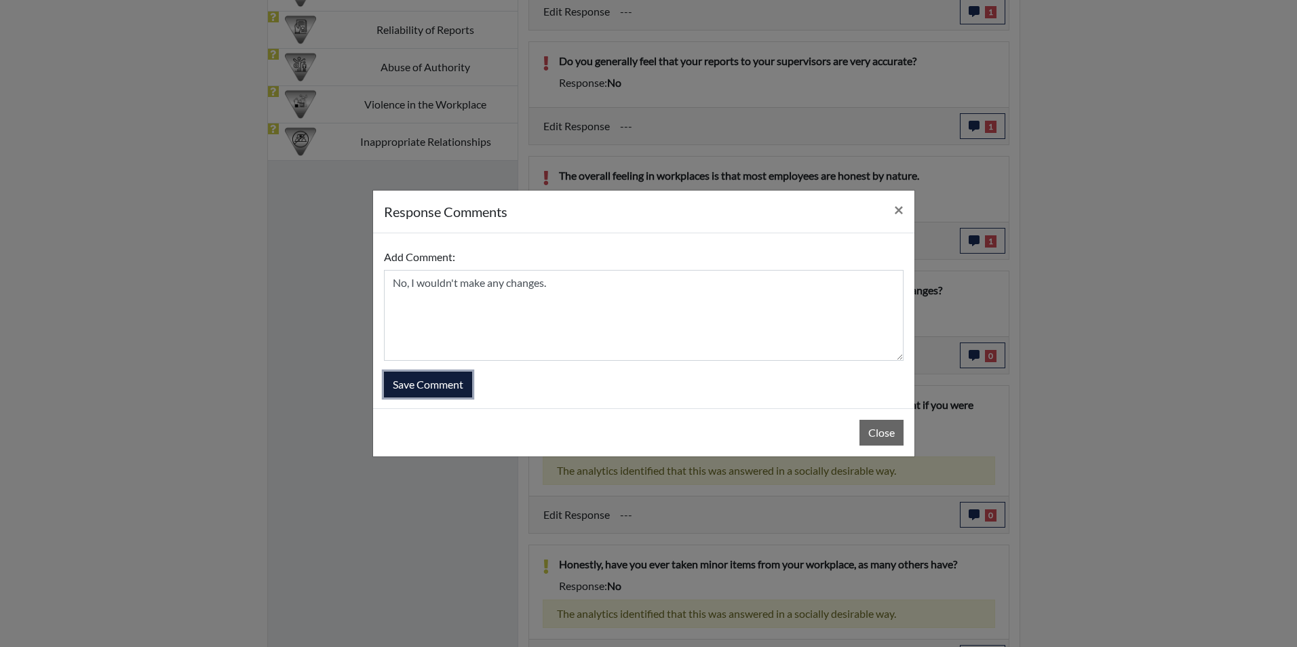
click at [429, 386] on button "Save Comment" at bounding box center [428, 385] width 88 height 26
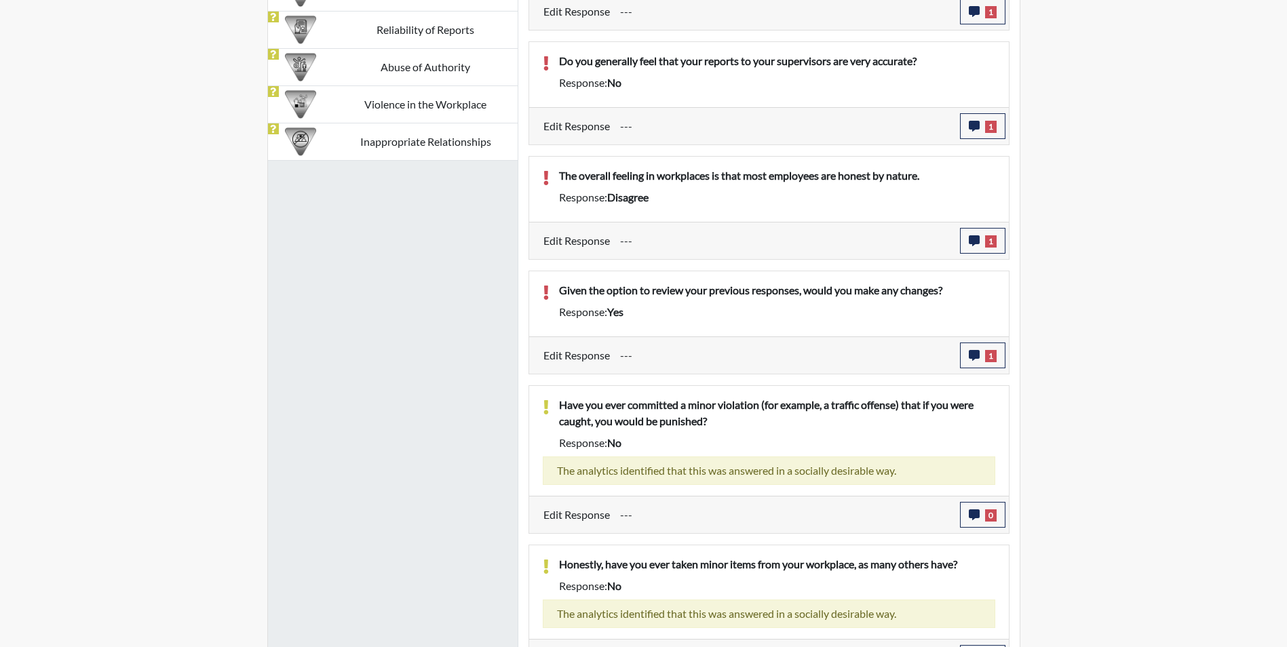
scroll to position [225, 564]
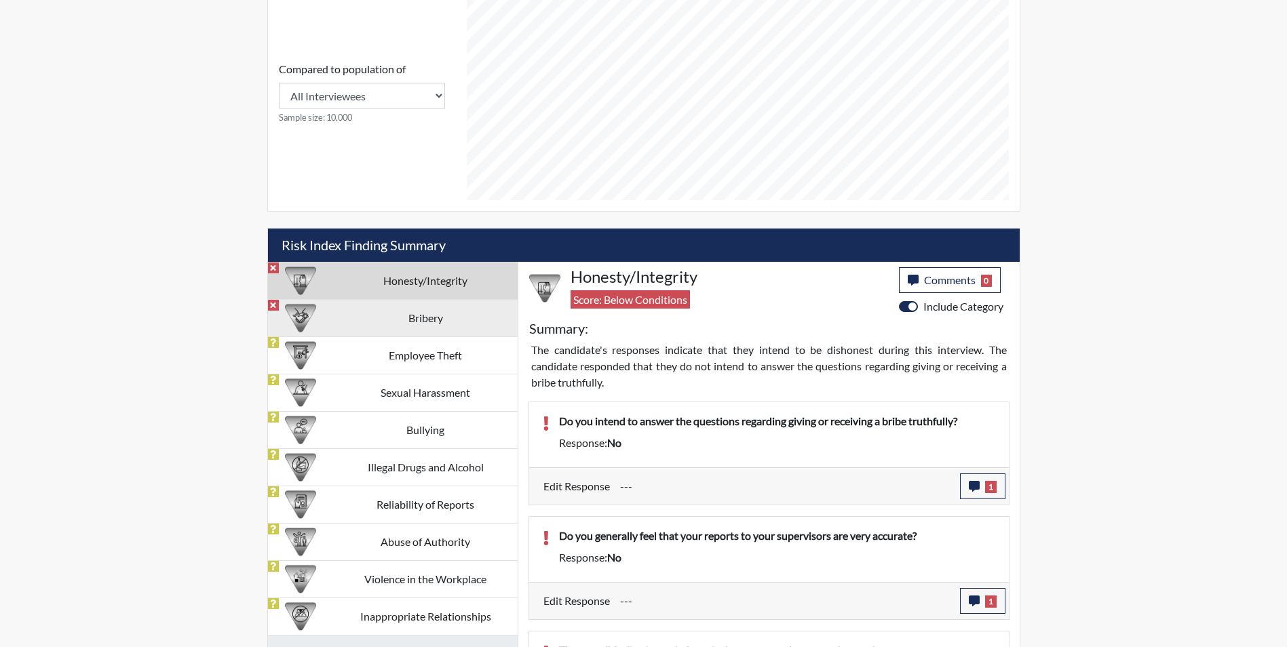
click at [371, 316] on td "Bribery" at bounding box center [426, 317] width 184 height 37
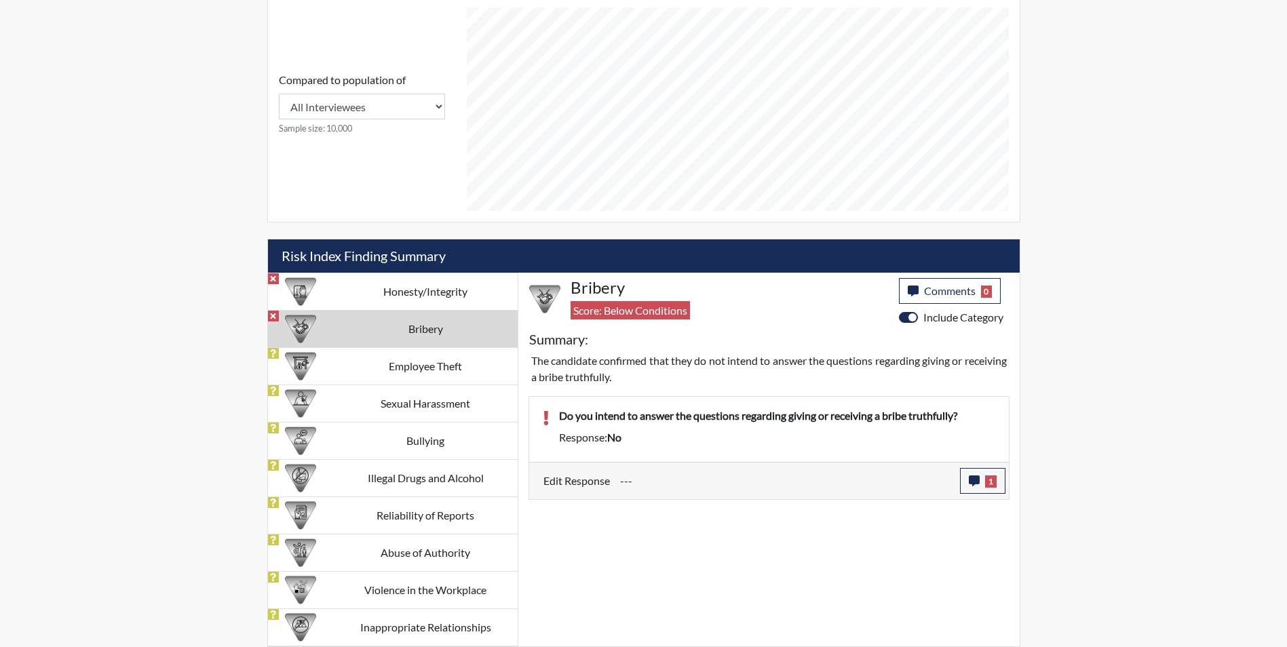
scroll to position [582, 0]
click at [975, 484] on icon "button" at bounding box center [973, 480] width 11 height 11
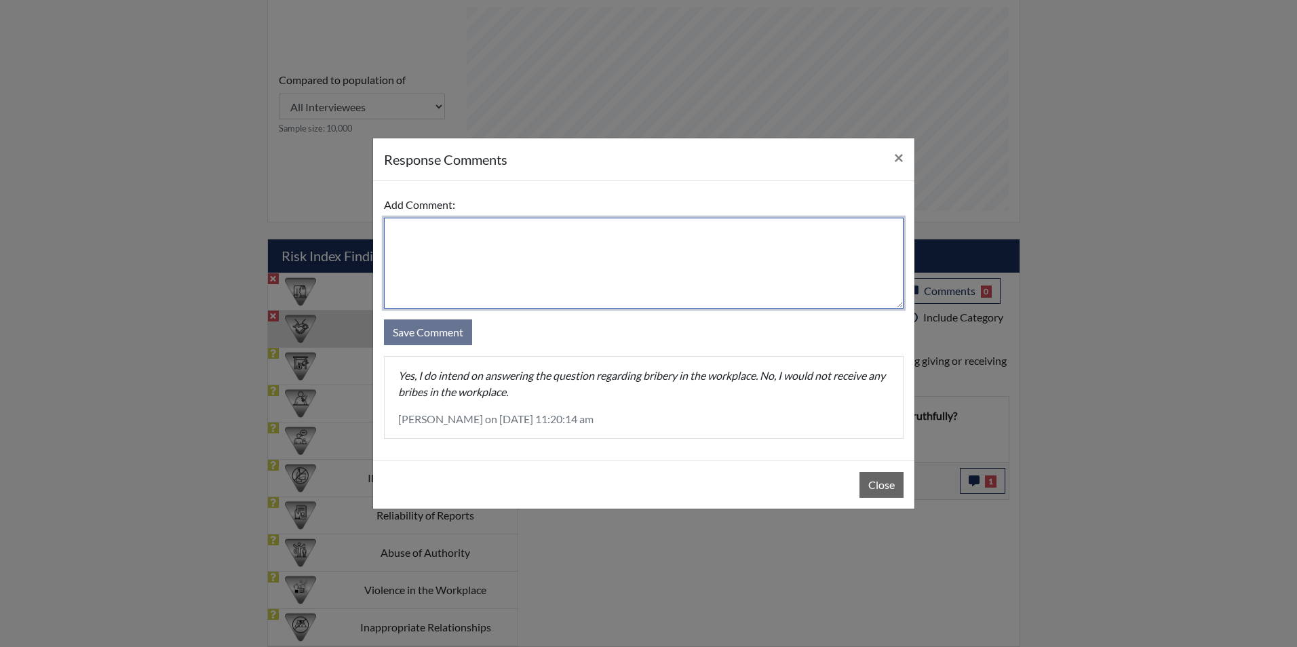
click at [423, 233] on textarea at bounding box center [644, 263] width 520 height 91
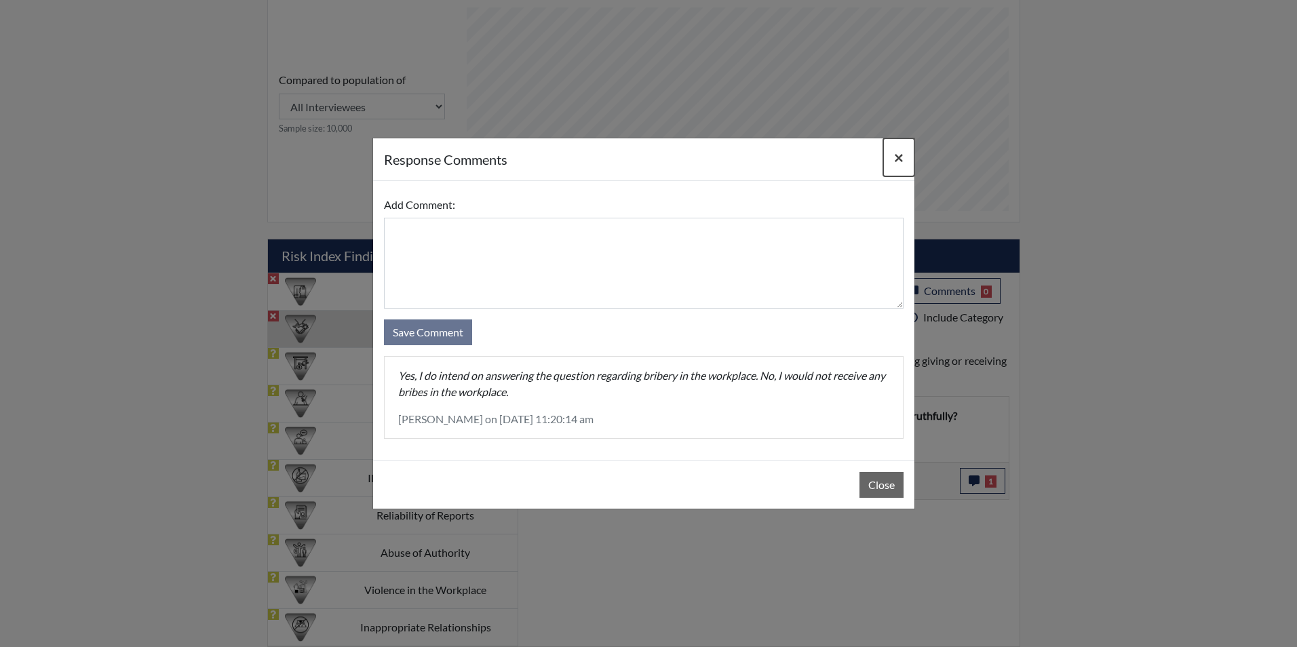
click at [901, 162] on span "×" at bounding box center [898, 157] width 9 height 20
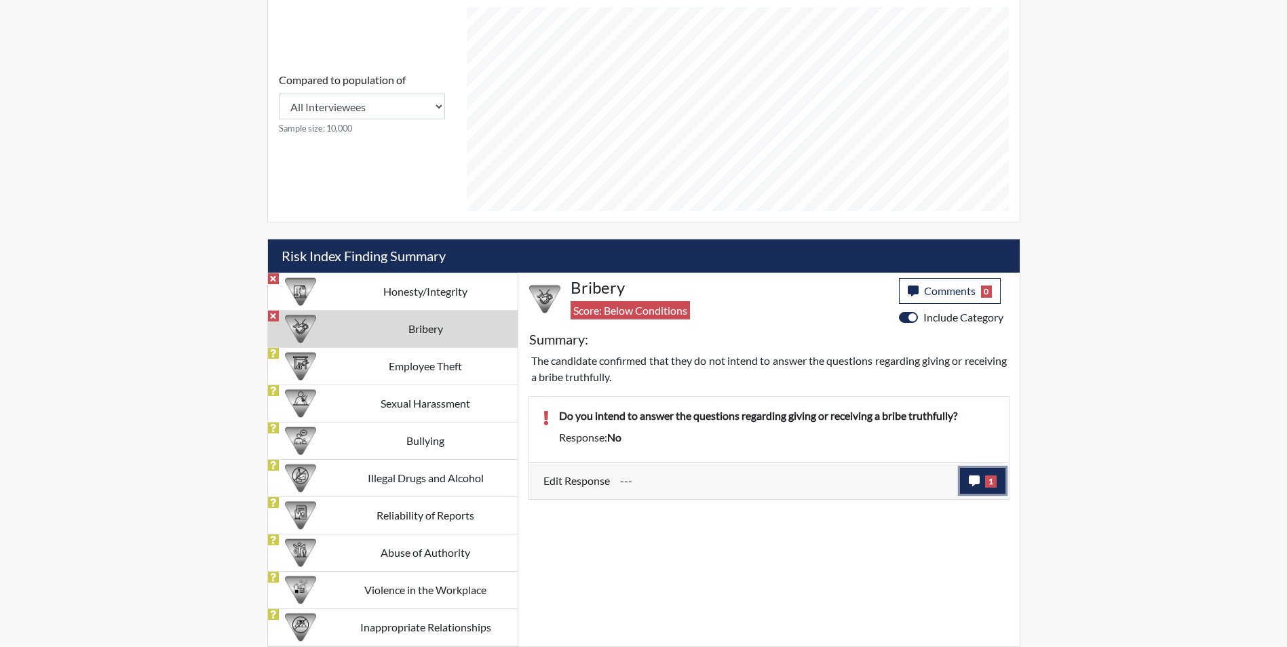
click at [985, 484] on span "1" at bounding box center [991, 481] width 12 height 12
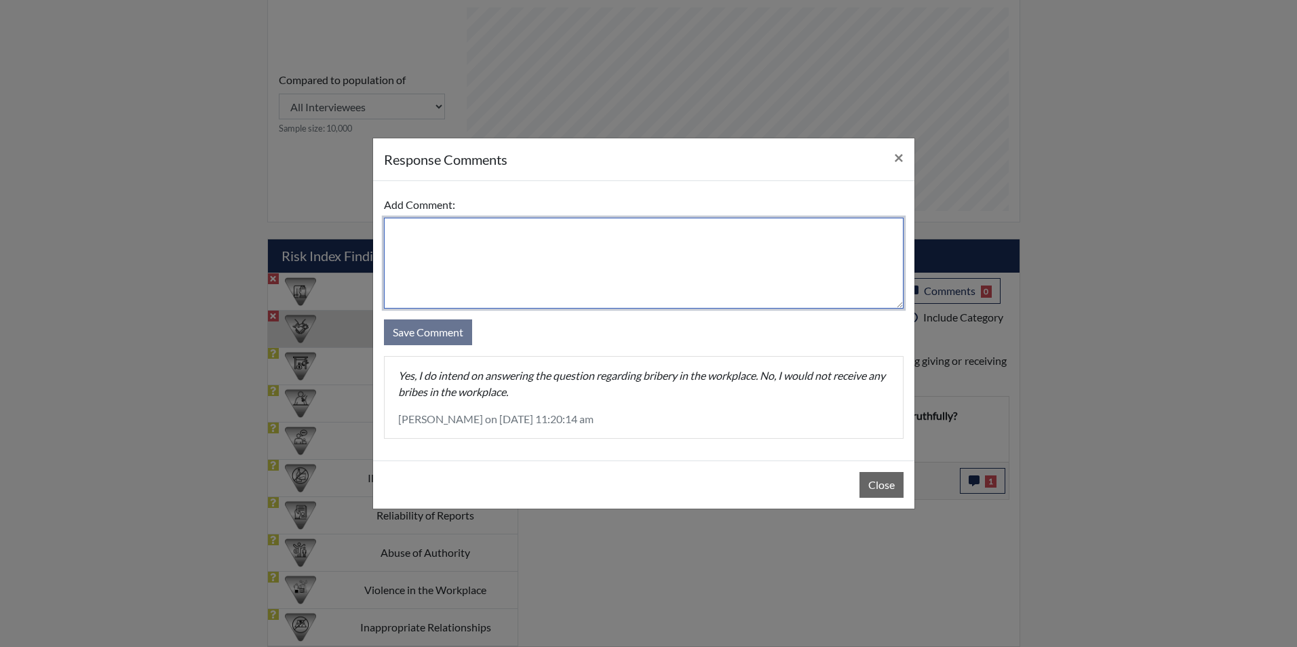
click at [458, 246] on textarea at bounding box center [644, 263] width 520 height 91
type textarea "Yes I do intend on answering the question"
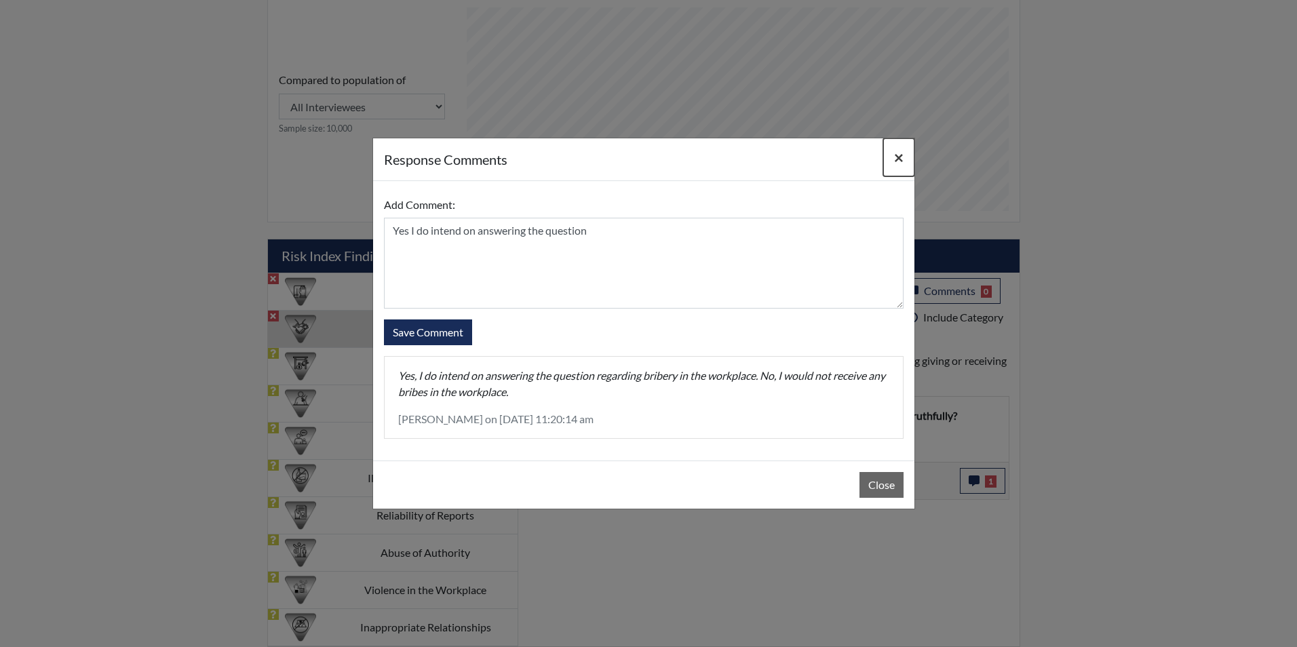
click at [900, 161] on span "×" at bounding box center [898, 157] width 9 height 20
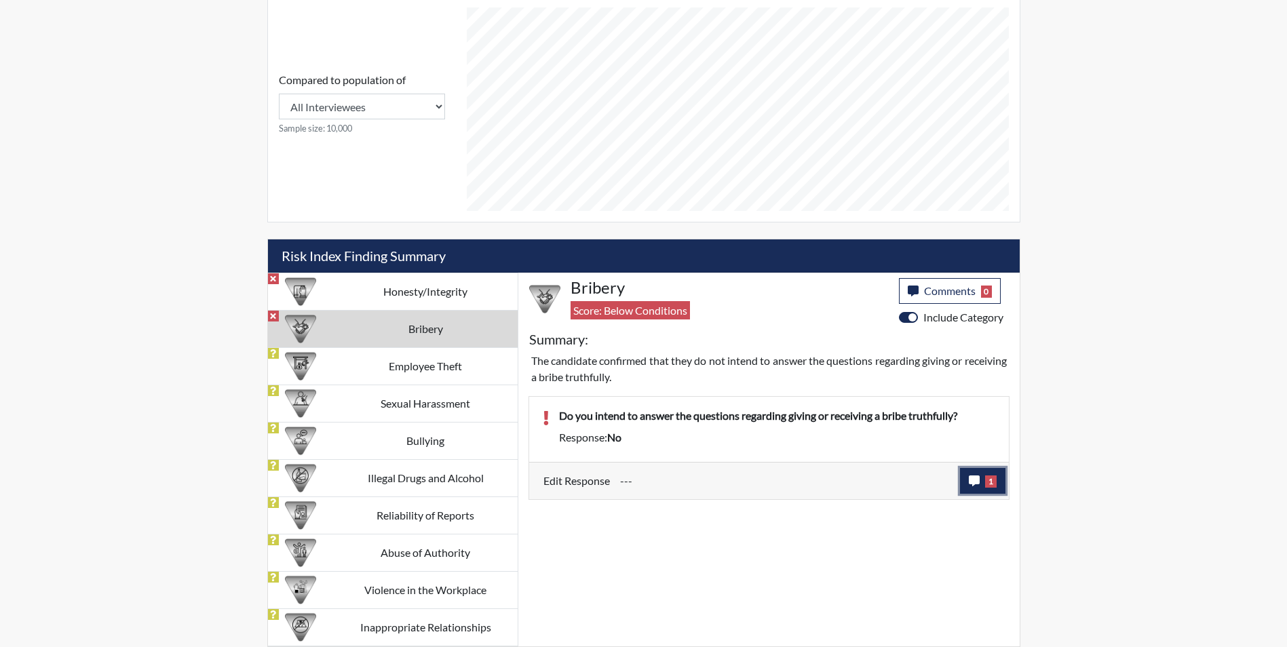
click at [973, 476] on icon "button" at bounding box center [973, 480] width 11 height 11
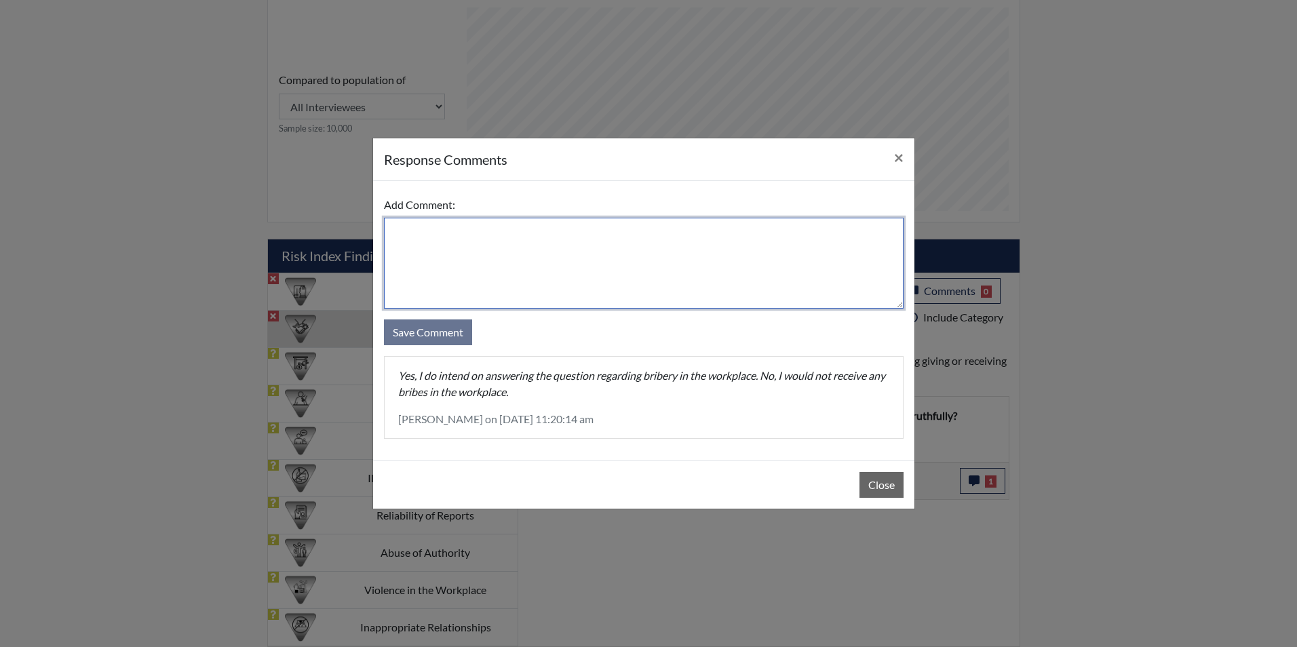
click at [429, 242] on textarea at bounding box center [644, 263] width 520 height 91
type textarea "Yes, I do intend on answering the question."
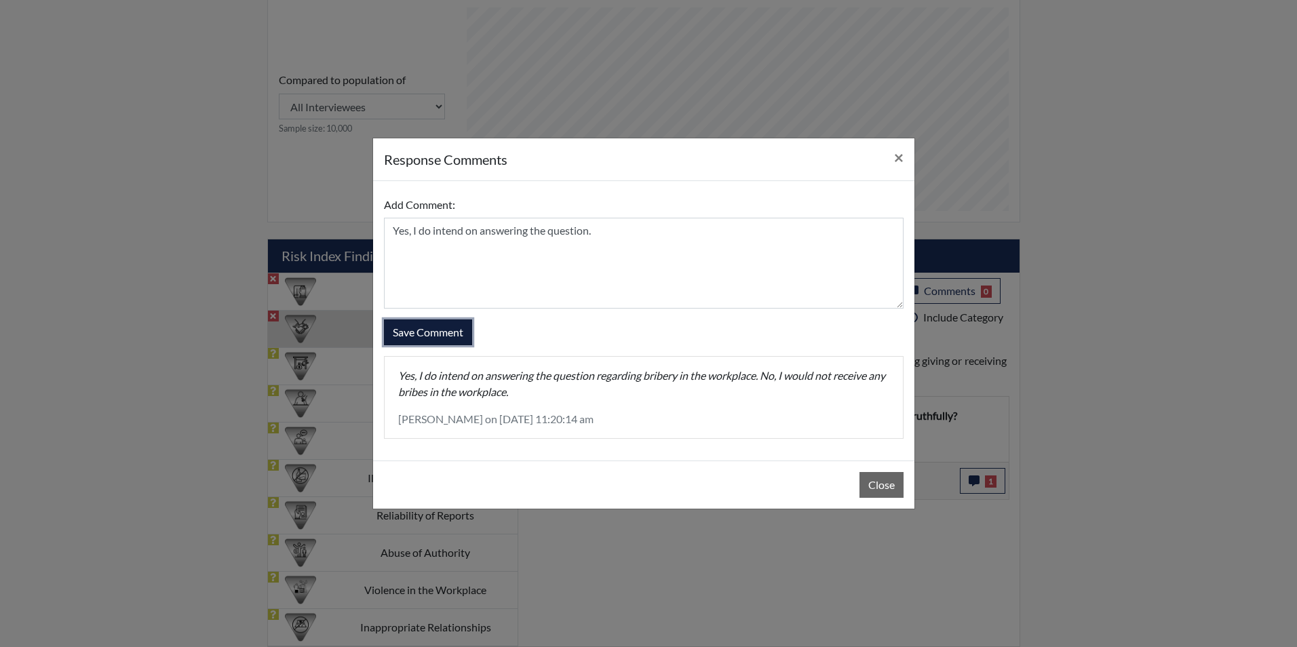
click at [440, 327] on button "Save Comment" at bounding box center [428, 332] width 88 height 26
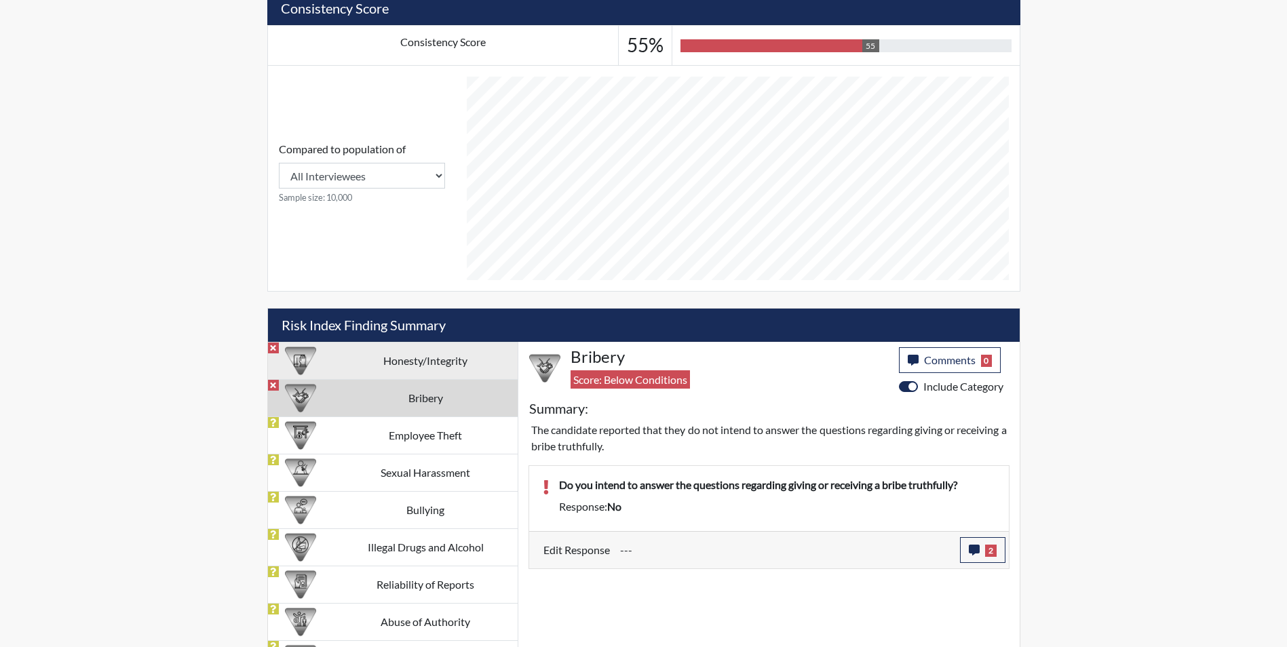
scroll to position [514, 0]
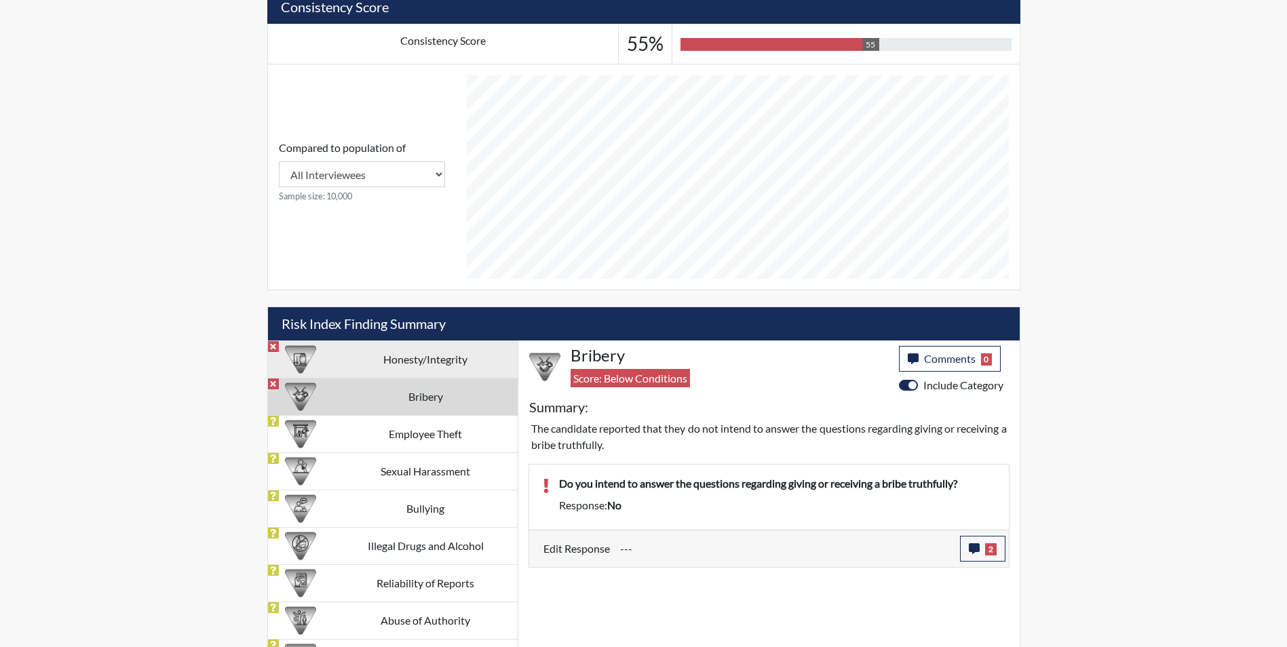
click at [390, 359] on td "Honesty/Integrity" at bounding box center [426, 358] width 184 height 37
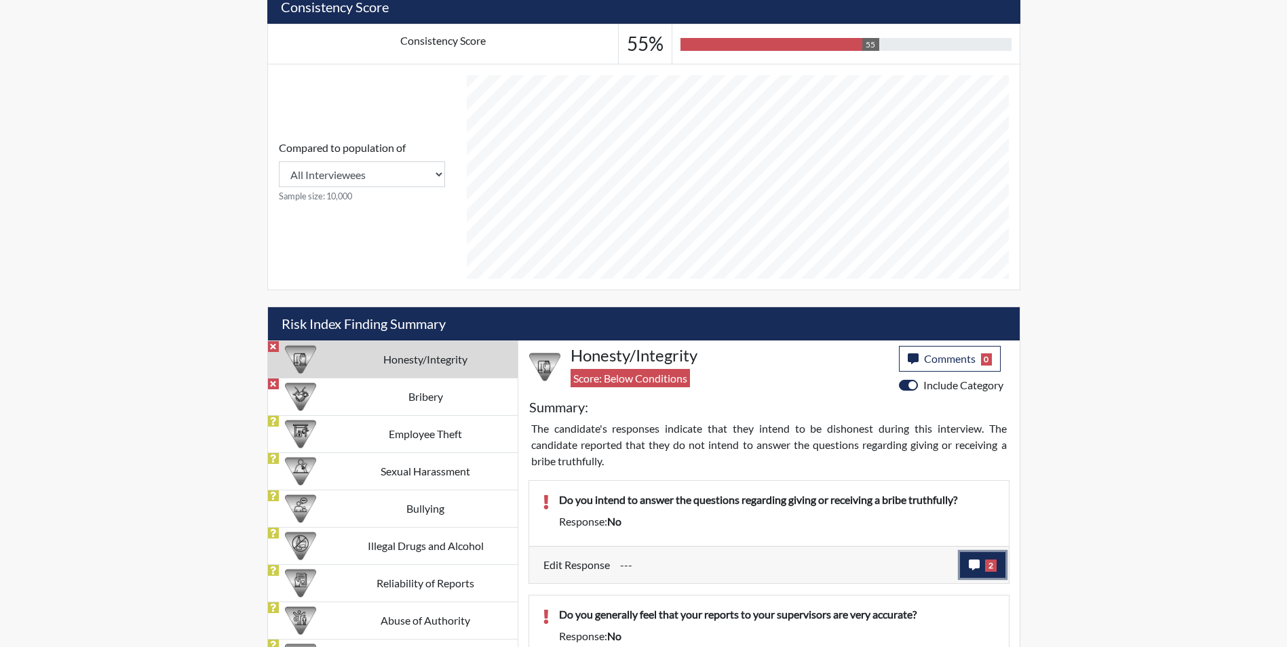
click at [986, 568] on span "2" at bounding box center [991, 566] width 12 height 12
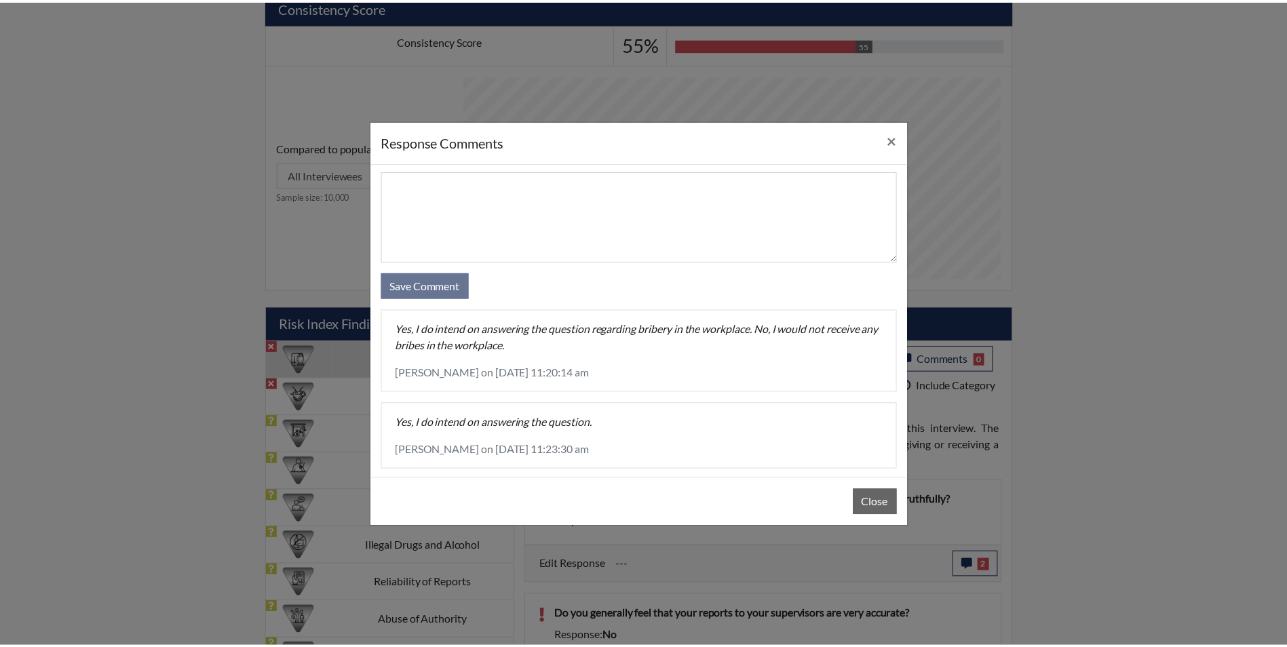
scroll to position [42, 0]
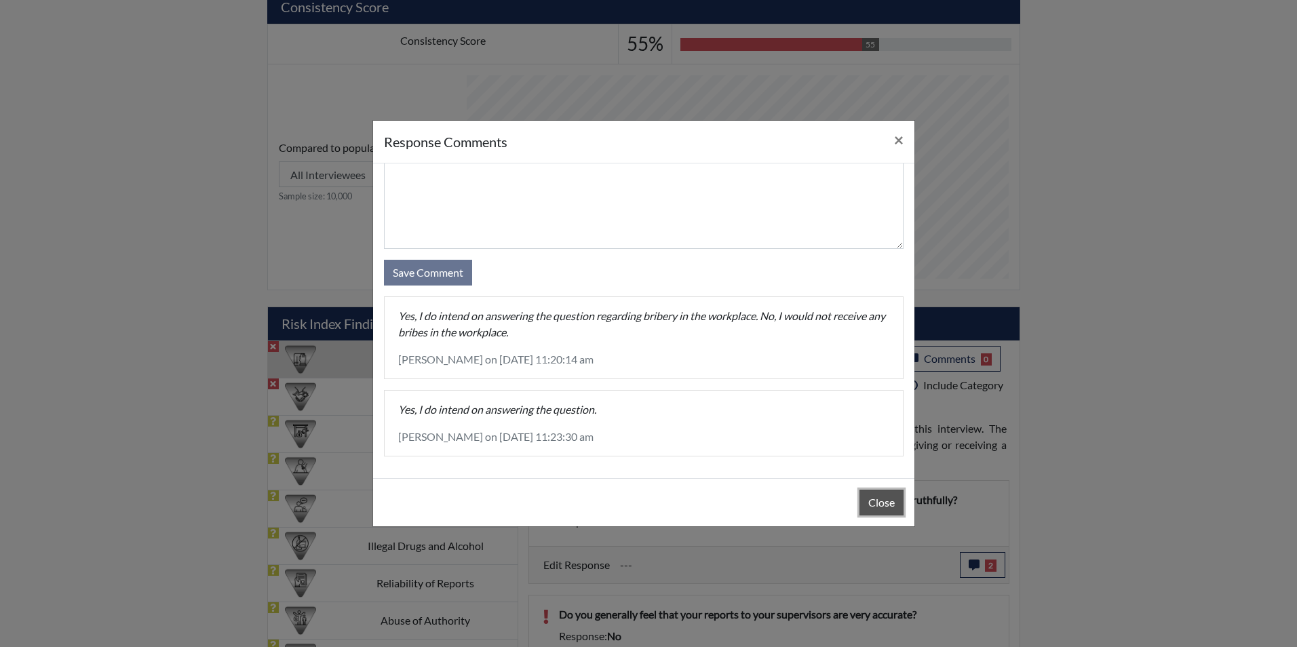
click at [897, 501] on button "Close" at bounding box center [881, 503] width 44 height 26
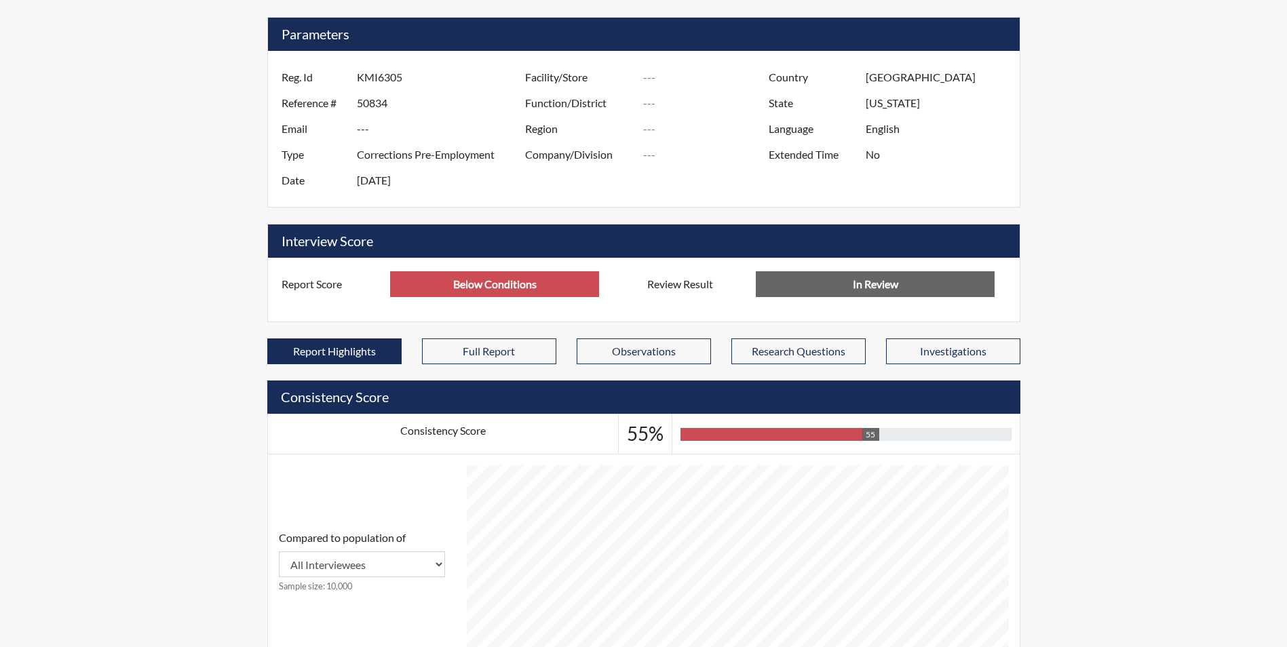
scroll to position [0, 0]
